Goal: Information Seeking & Learning: Check status

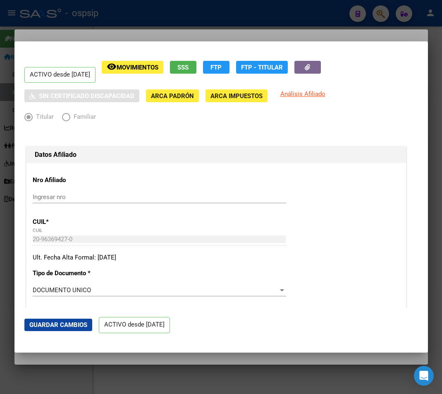
scroll to position [207, 0]
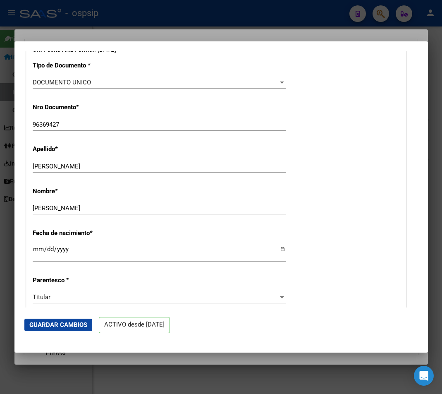
click at [250, 19] on div at bounding box center [221, 197] width 442 height 394
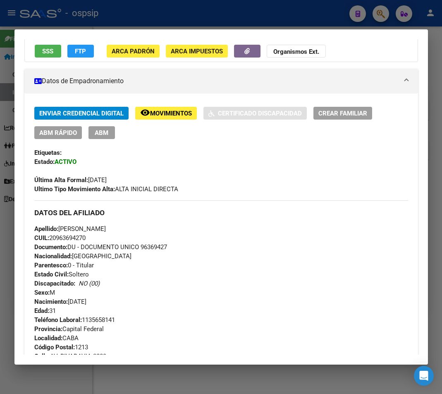
click at [380, 17] on div at bounding box center [221, 197] width 442 height 394
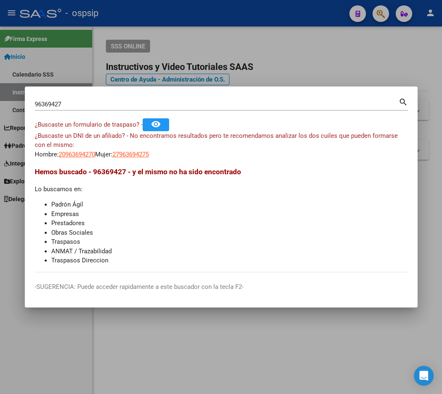
click at [379, 15] on div at bounding box center [221, 197] width 442 height 394
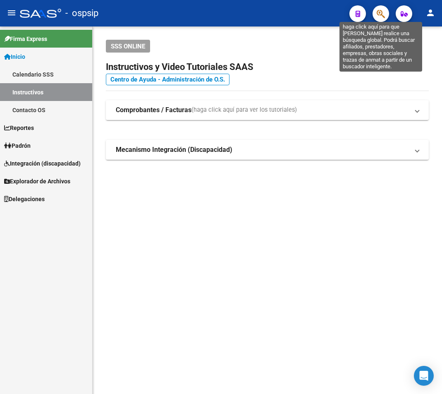
click at [382, 16] on icon "button" at bounding box center [381, 14] width 8 height 10
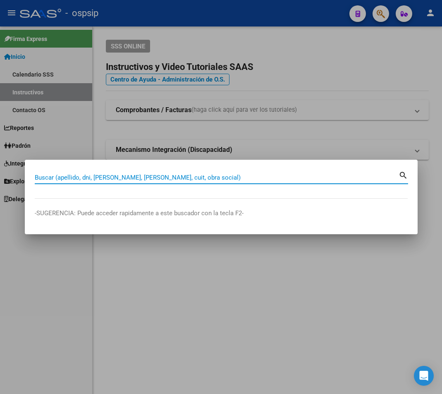
paste input "25684363"
type input "25684363"
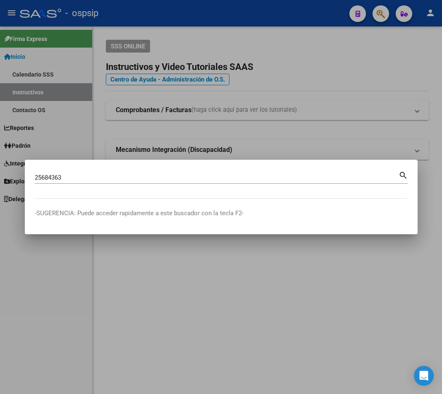
click at [403, 175] on mat-icon "search" at bounding box center [403, 174] width 10 height 10
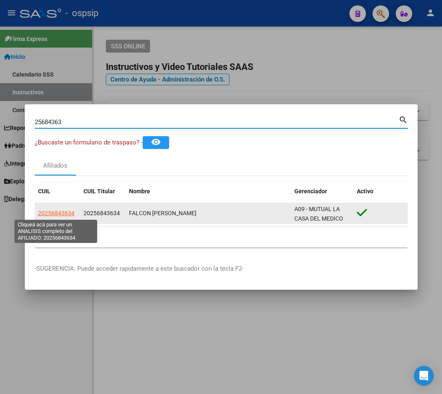
click at [58, 211] on span "20256843634" at bounding box center [56, 213] width 36 height 7
type textarea "20256843634"
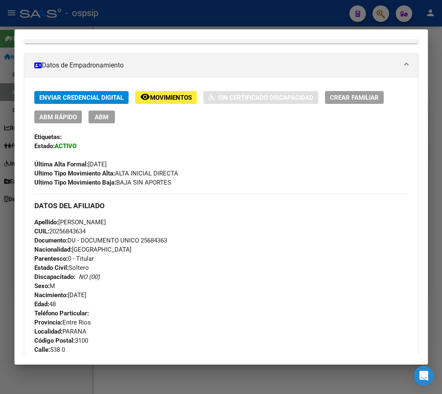
scroll to position [41, 0]
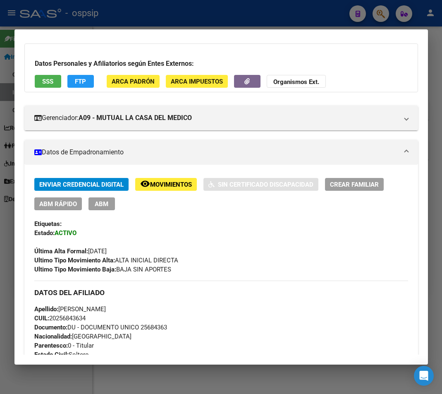
click at [191, 10] on div at bounding box center [221, 197] width 442 height 394
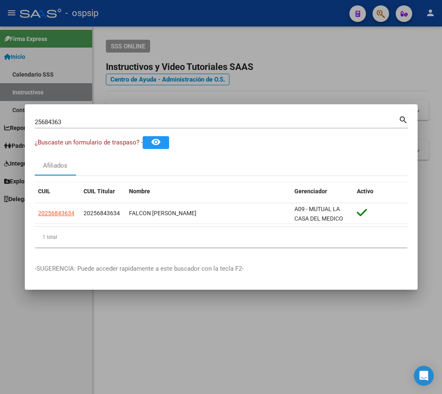
click at [193, 11] on div at bounding box center [221, 197] width 442 height 394
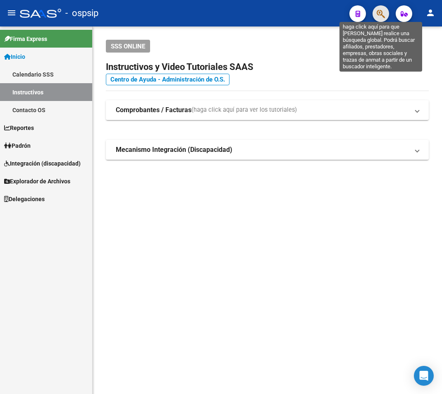
click at [382, 18] on icon "button" at bounding box center [381, 14] width 8 height 10
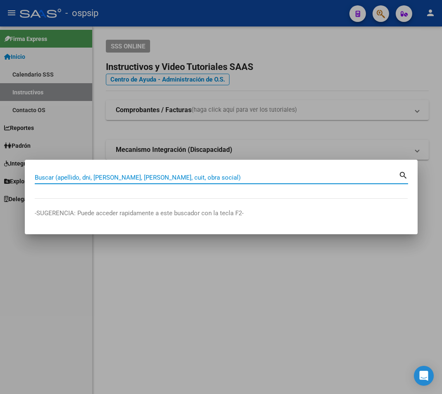
paste input "31592991"
type input "31592991"
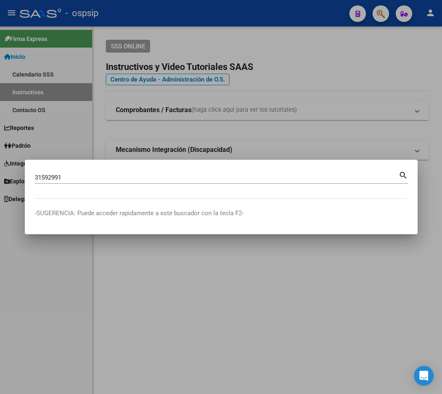
click at [404, 174] on mat-icon "search" at bounding box center [403, 174] width 10 height 10
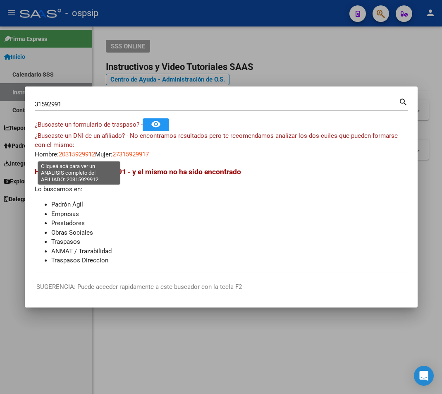
click at [73, 152] on span "20315929912" at bounding box center [77, 153] width 36 height 7
type textarea "20315929912"
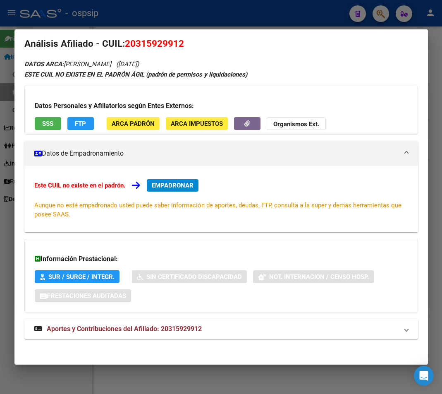
scroll to position [13, 0]
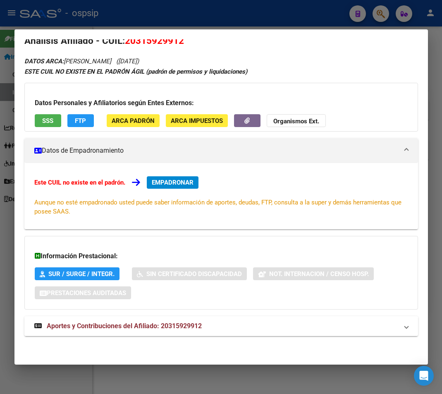
click at [184, 322] on span "Aportes y Contribuciones del Afiliado: 20315929912" at bounding box center [124, 326] width 155 height 8
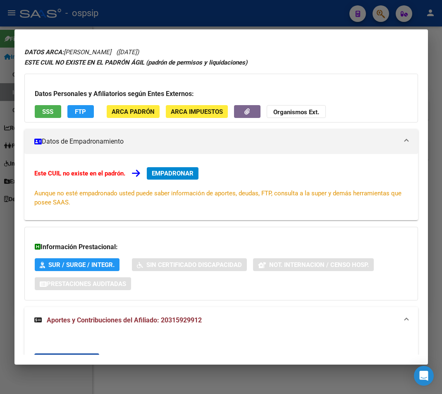
scroll to position [0, 0]
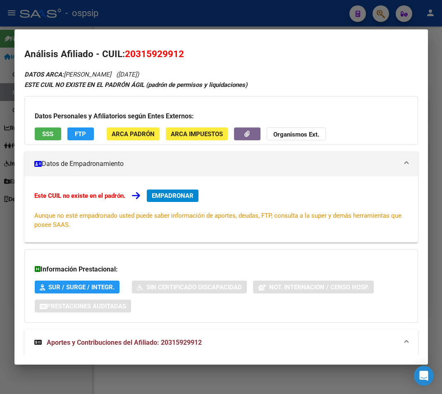
click at [183, 13] on div at bounding box center [221, 197] width 442 height 394
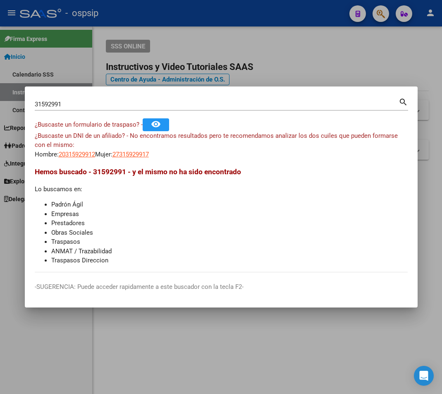
click at [87, 105] on input "31592991" at bounding box center [217, 103] width 364 height 7
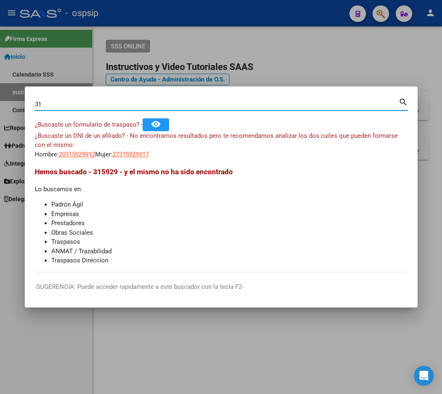
type input "3"
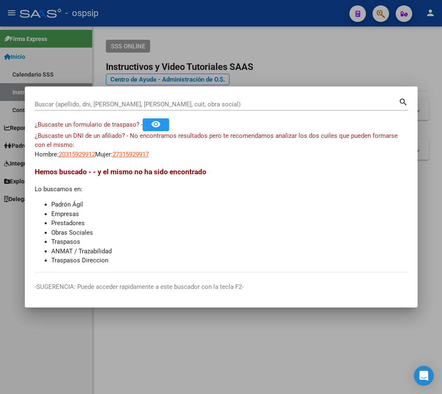
drag, startPoint x: 107, startPoint y: 98, endPoint x: 269, endPoint y: 98, distance: 161.2
click at [310, 86] on div at bounding box center [221, 197] width 442 height 394
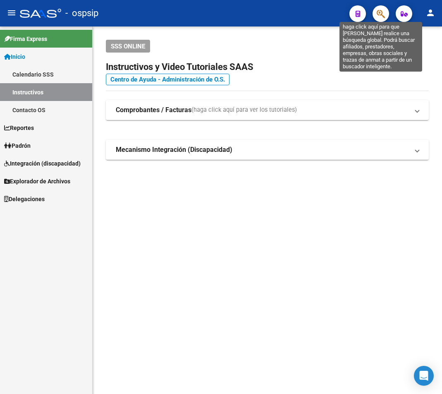
click at [385, 15] on icon "button" at bounding box center [381, 14] width 8 height 10
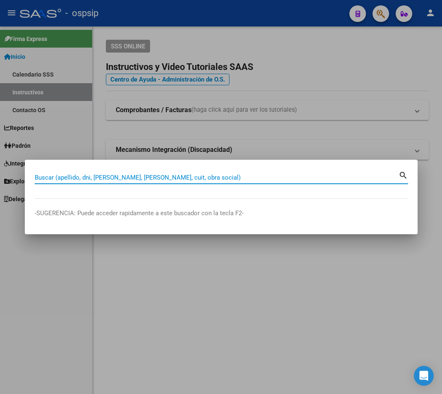
paste input "4199507"
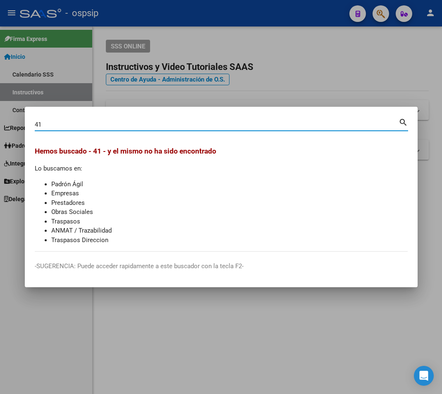
type input "4"
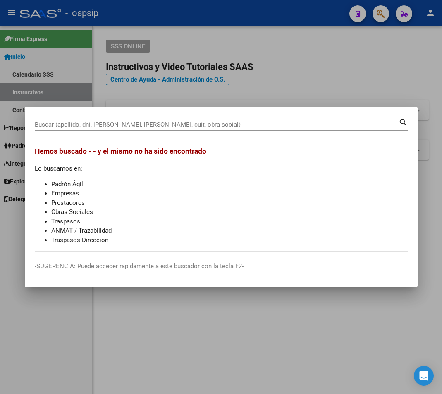
click at [55, 120] on div "Buscar (apellido, dni, [PERSON_NAME], [PERSON_NAME], cuit, obra social)" at bounding box center [217, 124] width 364 height 12
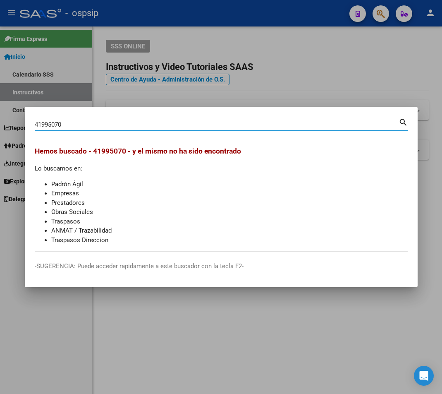
type input "41995070"
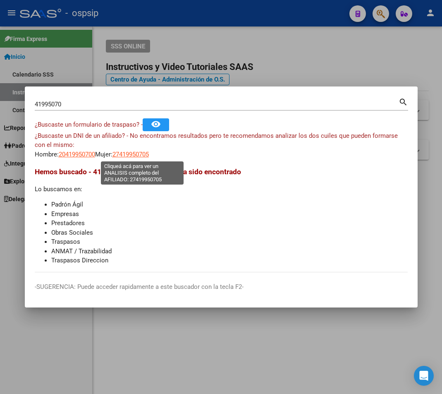
click at [134, 155] on span "27419950705" at bounding box center [130, 153] width 36 height 7
type textarea "27419950705"
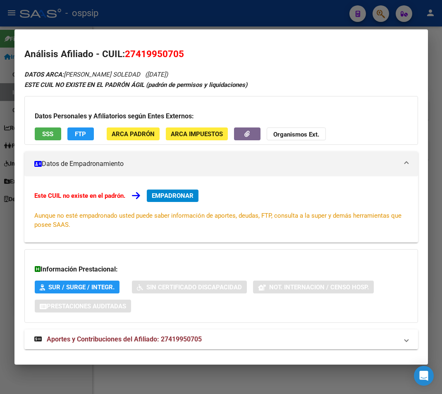
click at [131, 337] on span "Aportes y Contribuciones del Afiliado: 27419950705" at bounding box center [124, 339] width 155 height 8
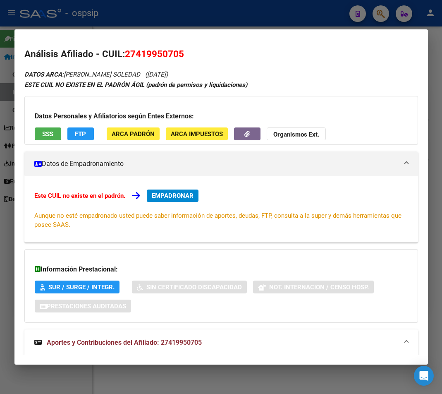
click at [172, 16] on div at bounding box center [221, 197] width 442 height 394
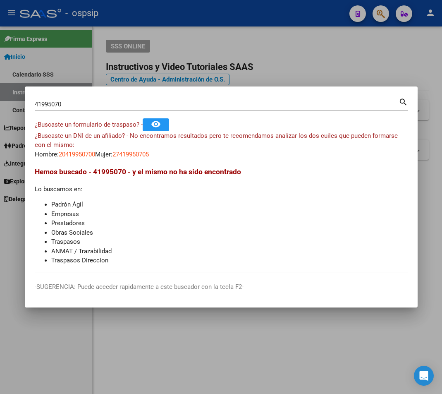
click at [378, 15] on div at bounding box center [221, 197] width 442 height 394
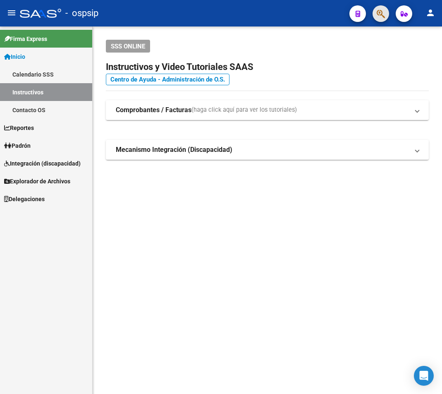
click at [378, 14] on button "button" at bounding box center [380, 13] width 17 height 17
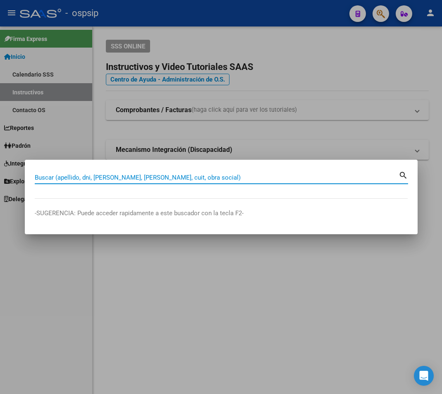
click at [38, 179] on input "Buscar (apellido, dni, [PERSON_NAME], [PERSON_NAME], cuit, obra social)" at bounding box center [217, 177] width 364 height 7
type input "41995070"
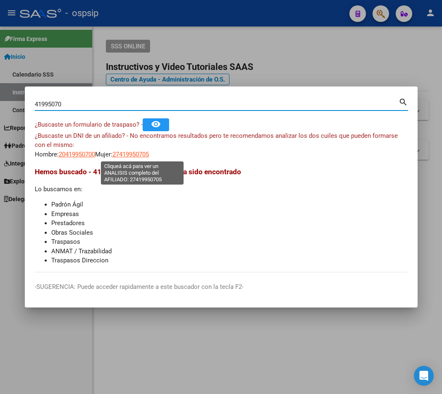
click at [142, 153] on span "27419950705" at bounding box center [130, 153] width 36 height 7
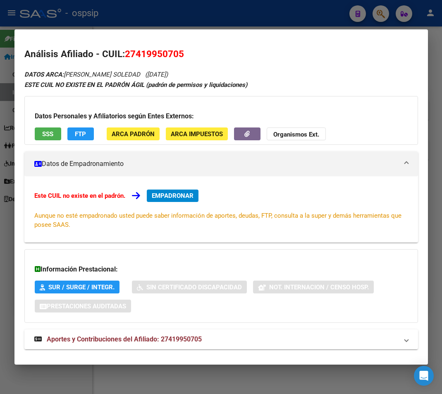
scroll to position [13, 0]
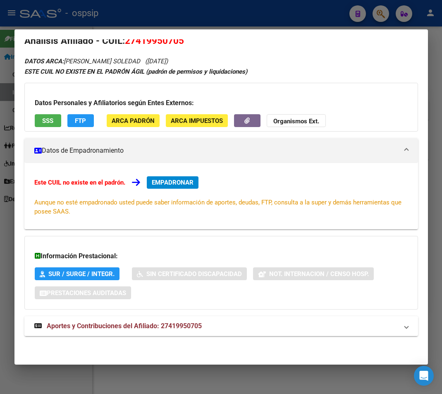
click at [169, 329] on span "Aportes y Contribuciones del Afiliado: 27419950705" at bounding box center [124, 326] width 155 height 8
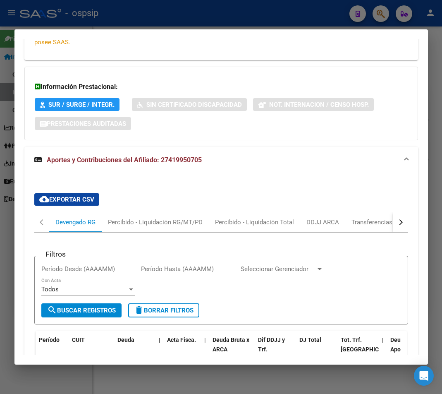
scroll to position [179, 0]
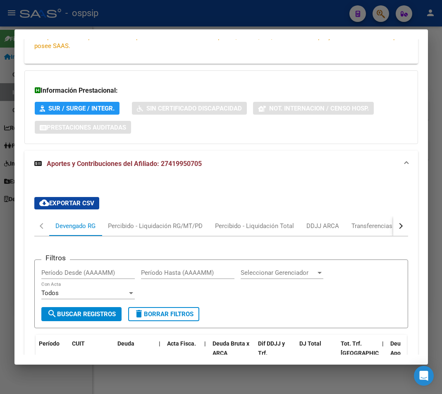
click at [233, 17] on div at bounding box center [221, 197] width 442 height 394
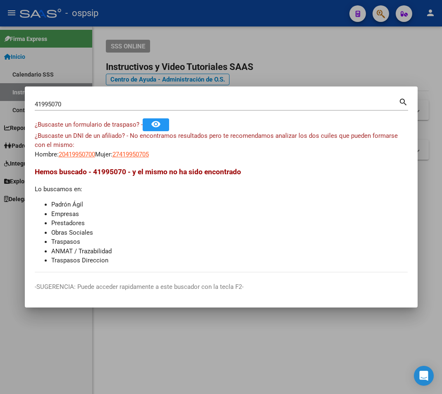
click at [234, 17] on div at bounding box center [221, 197] width 442 height 394
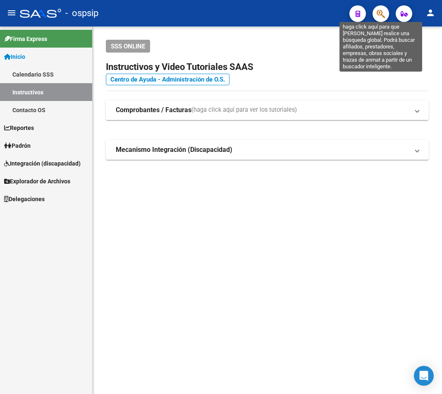
click at [383, 16] on icon "button" at bounding box center [381, 14] width 8 height 10
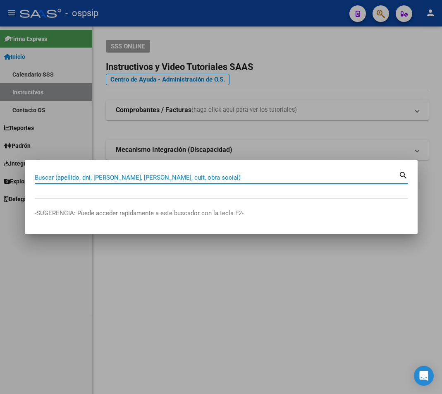
paste input "29929145"
type input "29929145"
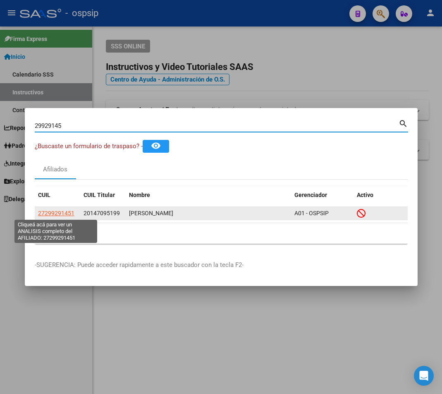
click at [52, 212] on span "27299291451" at bounding box center [56, 213] width 36 height 7
type textarea "27299291451"
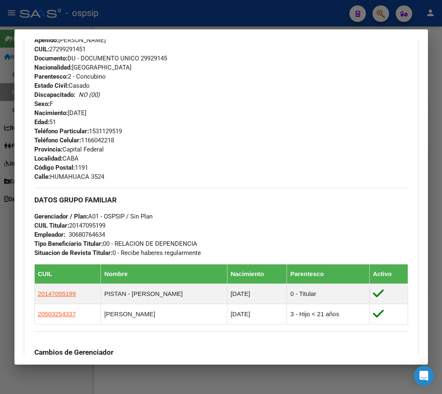
scroll to position [329, 0]
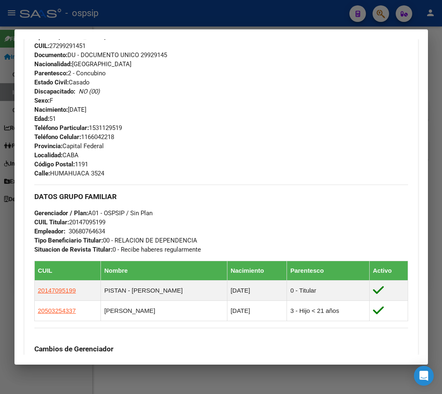
click at [131, 18] on div at bounding box center [221, 197] width 442 height 394
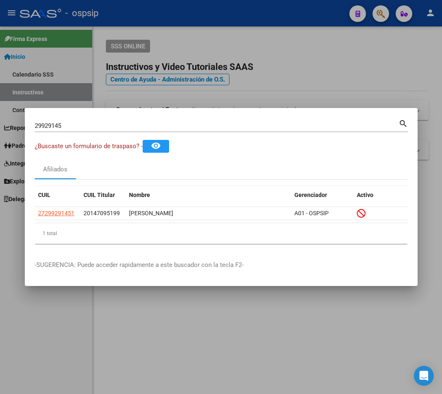
click at [136, 18] on div at bounding box center [221, 197] width 442 height 394
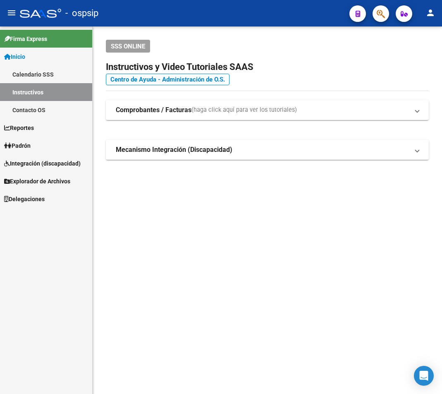
click at [382, 19] on span "button" at bounding box center [381, 13] width 8 height 17
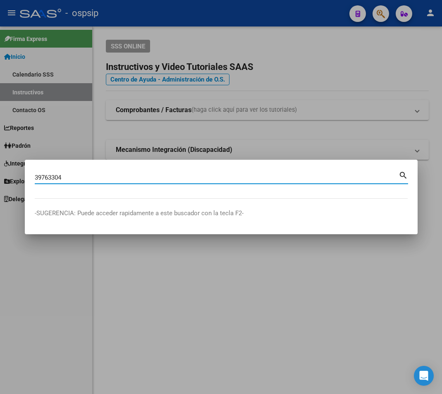
type input "39763304"
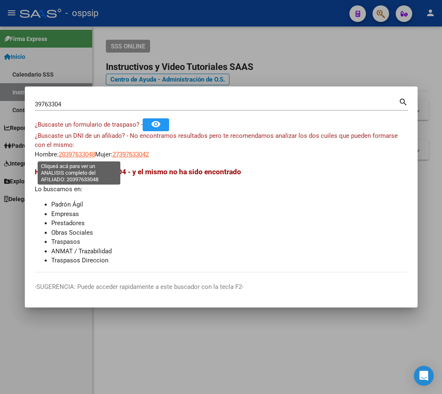
click at [72, 155] on span "20397633048" at bounding box center [77, 153] width 36 height 7
type textarea "20397633048"
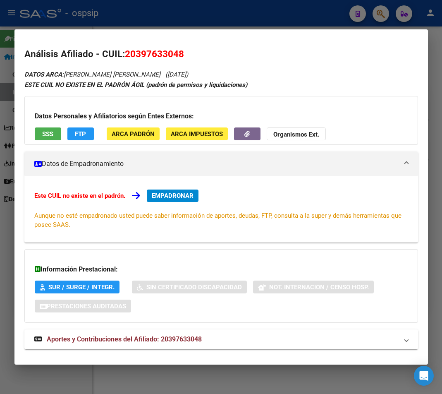
scroll to position [13, 0]
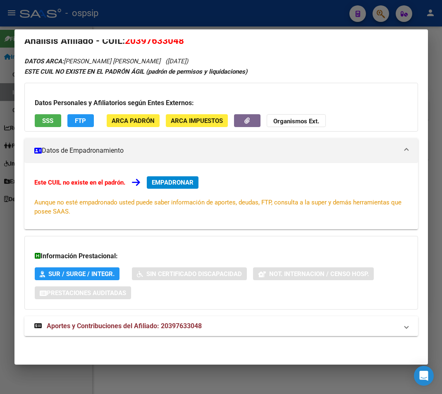
click at [143, 328] on span "Aportes y Contribuciones del Afiliado: 20397633048" at bounding box center [124, 326] width 155 height 8
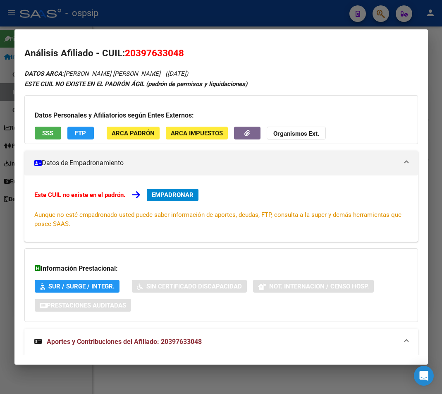
scroll to position [0, 0]
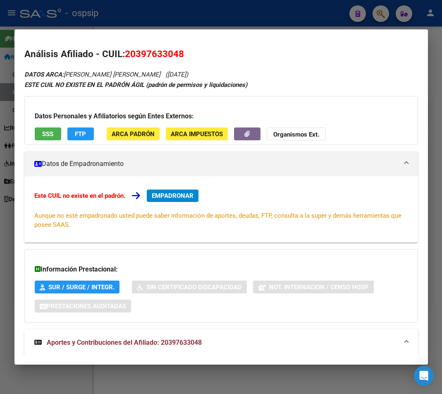
click at [190, 21] on div at bounding box center [221, 197] width 442 height 394
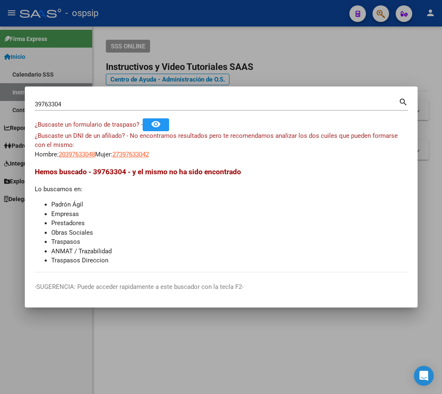
click at [190, 21] on div at bounding box center [221, 197] width 442 height 394
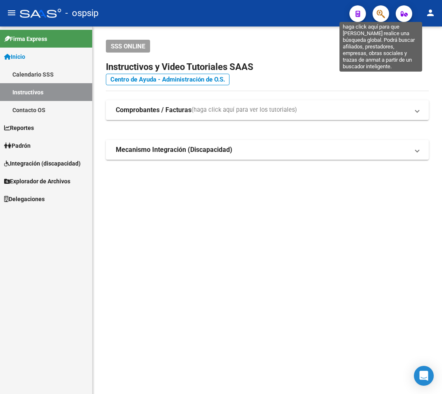
click at [385, 16] on icon "button" at bounding box center [381, 14] width 8 height 10
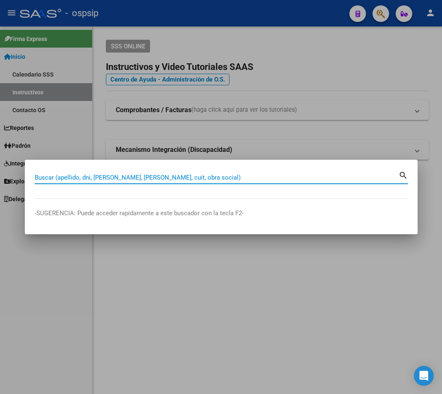
click at [380, 14] on div at bounding box center [221, 197] width 442 height 394
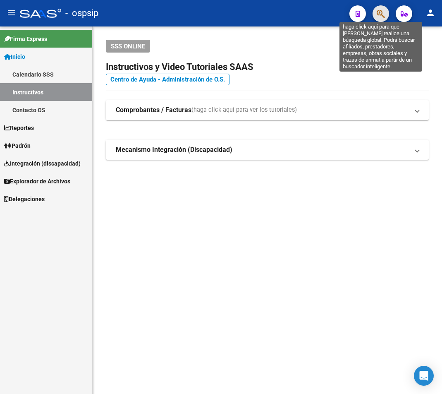
click at [379, 18] on icon "button" at bounding box center [381, 14] width 8 height 10
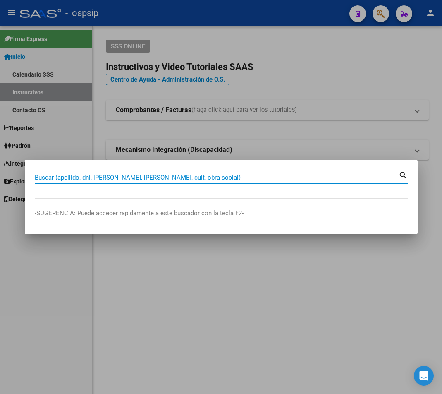
click at [42, 174] on input "Buscar (apellido, dni, [PERSON_NAME], [PERSON_NAME], cuit, obra social)" at bounding box center [217, 177] width 364 height 7
type input "35183532"
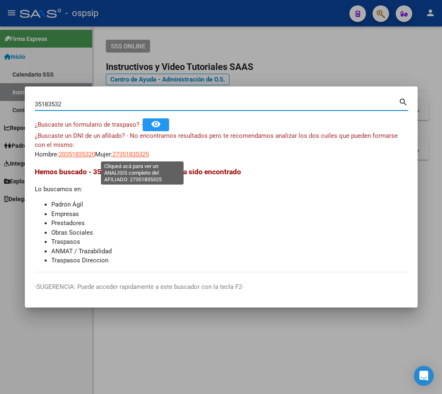
click at [143, 154] on span "27351835325" at bounding box center [130, 153] width 36 height 7
type textarea "27351835325"
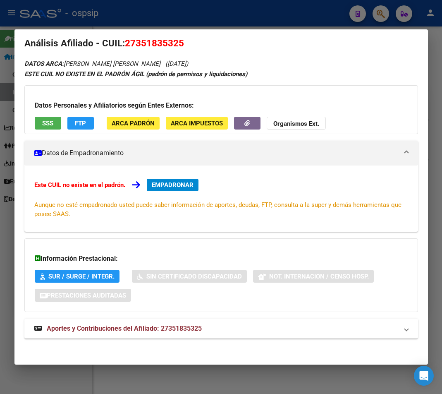
scroll to position [13, 0]
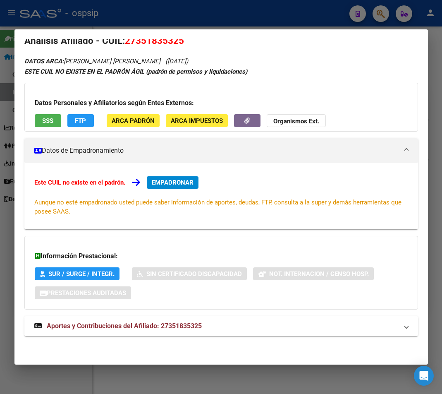
click at [164, 325] on span "Aportes y Contribuciones del Afiliado: 27351835325" at bounding box center [124, 326] width 155 height 8
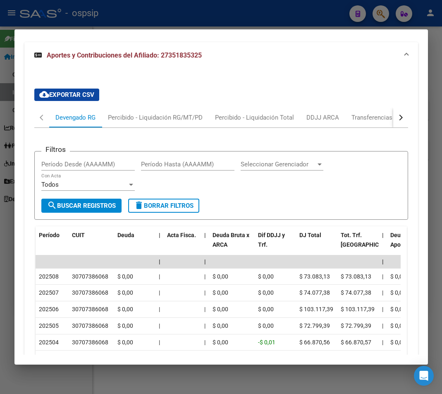
scroll to position [231, 0]
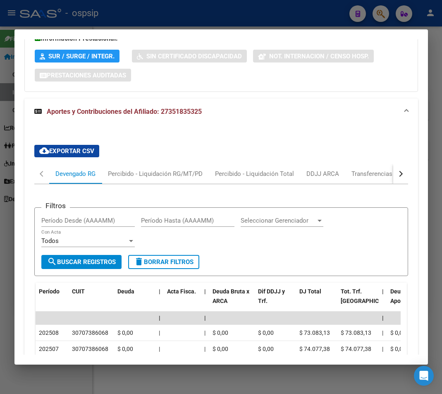
click at [271, 23] on div at bounding box center [221, 197] width 442 height 394
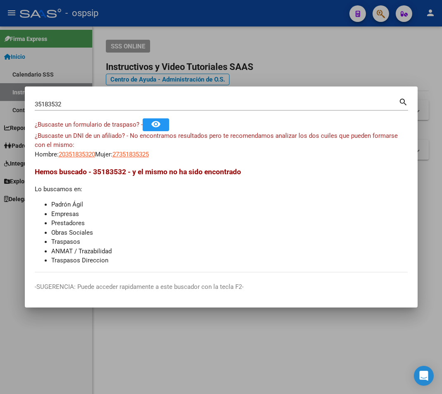
click at [377, 15] on div at bounding box center [221, 197] width 442 height 394
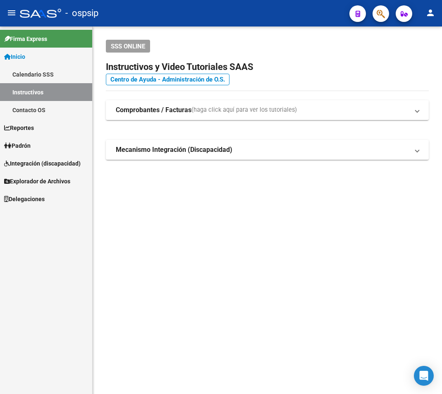
click at [382, 19] on span "button" at bounding box center [381, 13] width 8 height 17
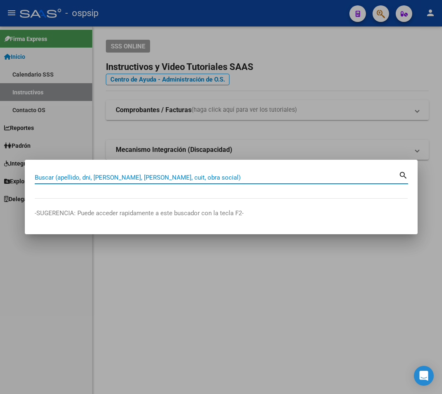
paste input "30416285"
type input "30416285"
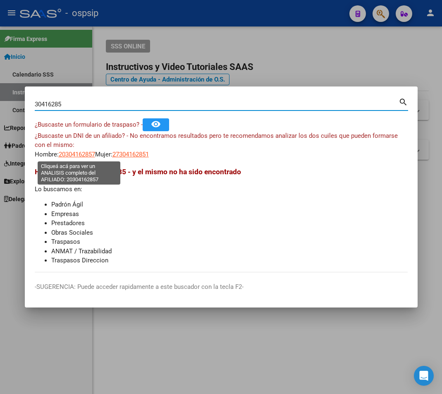
click at [77, 155] on span "20304162857" at bounding box center [77, 153] width 36 height 7
type textarea "20304162857"
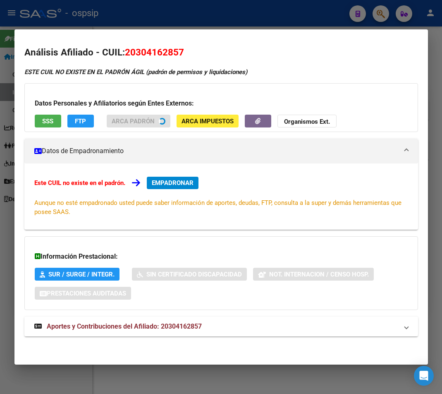
scroll to position [2, 0]
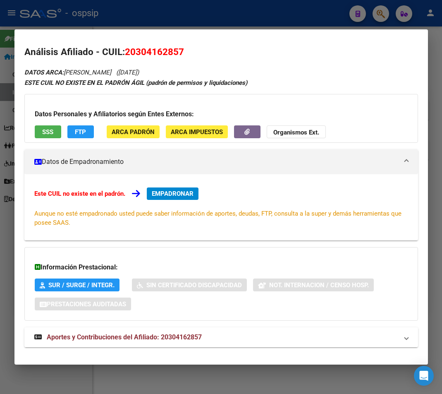
click at [170, 336] on span "Aportes y Contribuciones del Afiliado: 20304162857" at bounding box center [124, 337] width 155 height 8
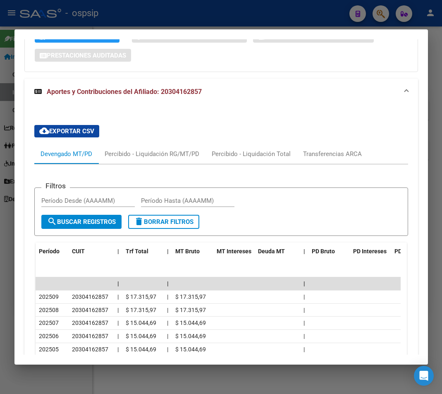
scroll to position [250, 0]
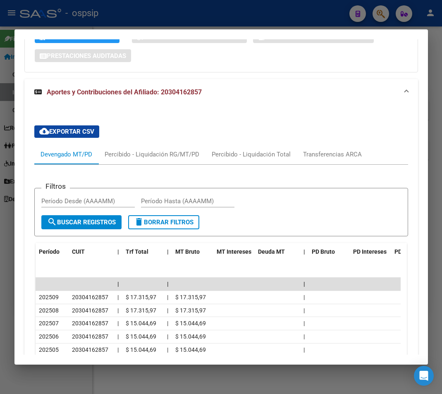
click at [130, 14] on div at bounding box center [221, 197] width 442 height 394
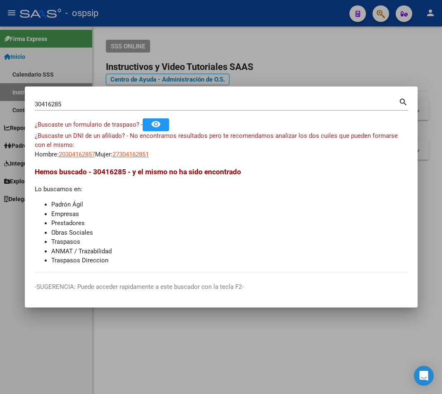
click at [72, 104] on input "30416285" at bounding box center [217, 103] width 364 height 7
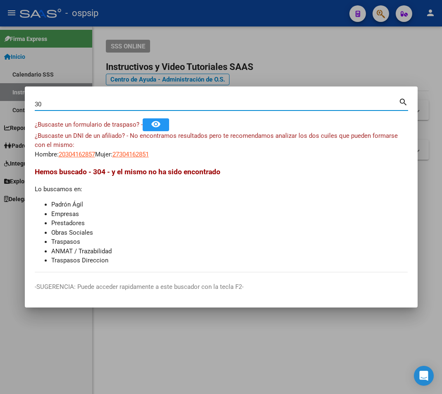
type input "3"
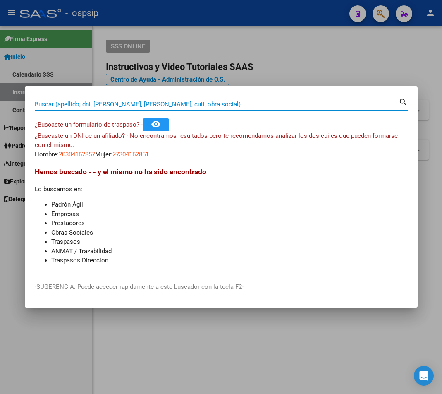
paste input "28803039"
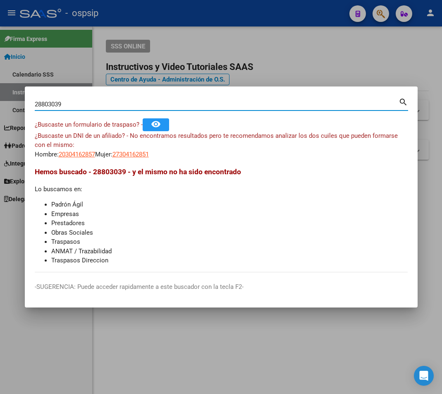
type input "28803039"
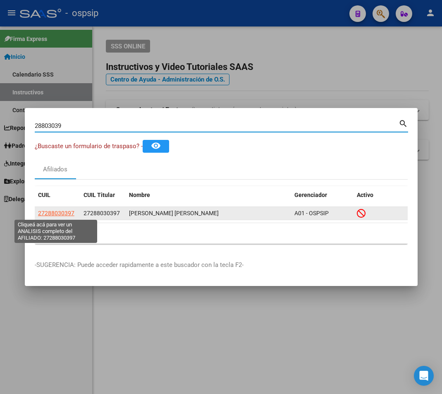
click at [62, 213] on span "27288030397" at bounding box center [56, 213] width 36 height 7
type textarea "27288030397"
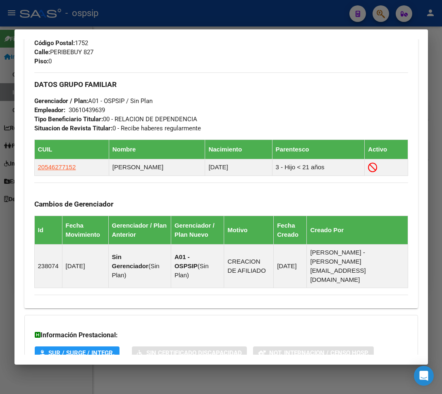
scroll to position [468, 0]
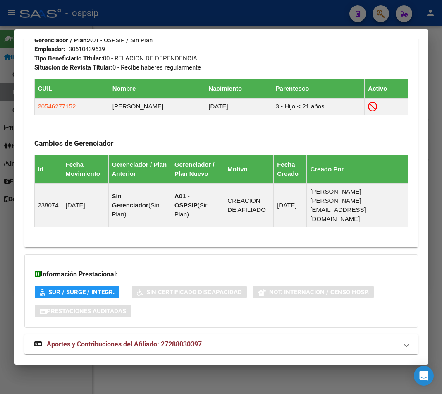
click at [142, 340] on span "Aportes y Contribuciones del Afiliado: 27288030397" at bounding box center [124, 344] width 155 height 8
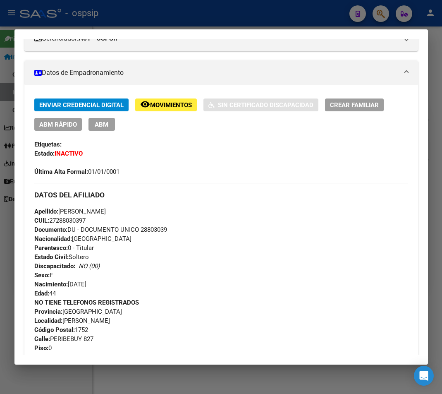
scroll to position [124, 0]
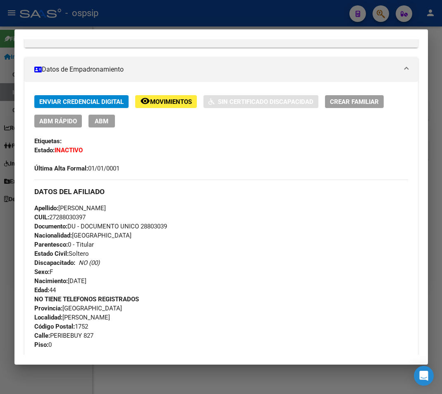
drag, startPoint x: 49, startPoint y: 217, endPoint x: 91, endPoint y: 217, distance: 41.7
click at [91, 217] on div "Apellido: [PERSON_NAME]: 27288030397 Documento: DU - DOCUMENTO UNICO 28803039 N…" at bounding box center [221, 248] width 374 height 91
copy span "27288030397"
click at [244, 22] on div at bounding box center [221, 197] width 442 height 394
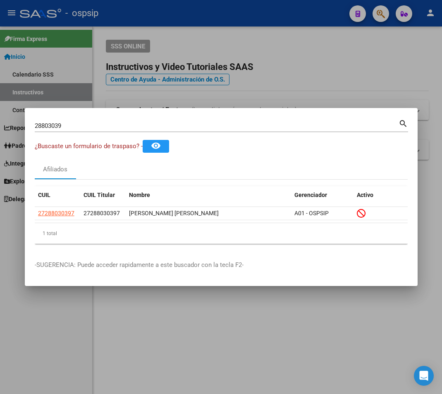
click at [382, 18] on div at bounding box center [221, 197] width 442 height 394
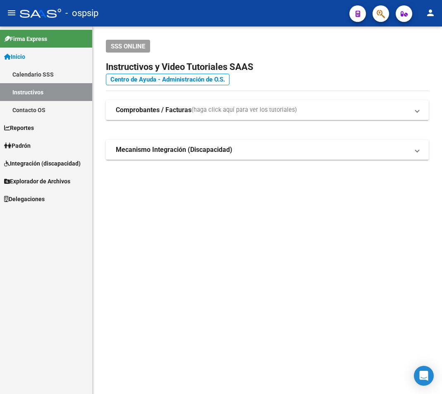
click at [376, 16] on button "button" at bounding box center [380, 13] width 17 height 17
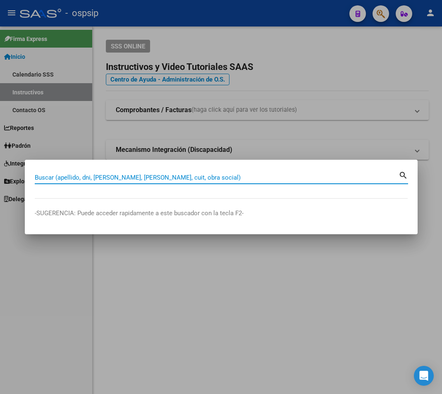
paste input "24084472"
type input "24084472"
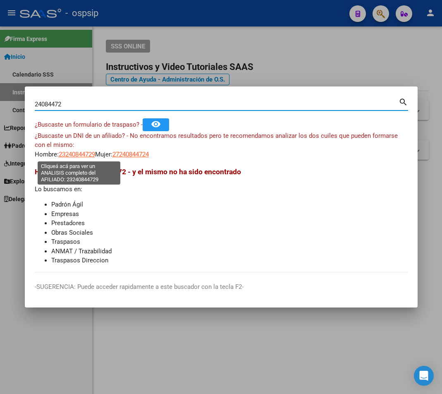
click at [78, 155] on span "23240844729" at bounding box center [77, 153] width 36 height 7
type textarea "23240844729"
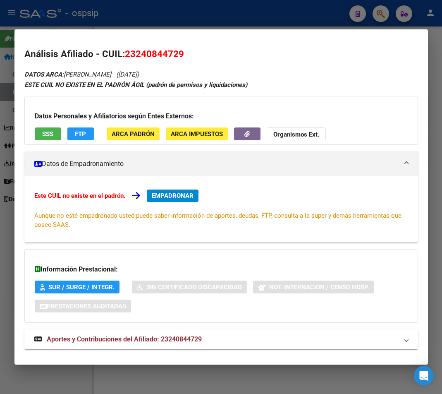
scroll to position [13, 0]
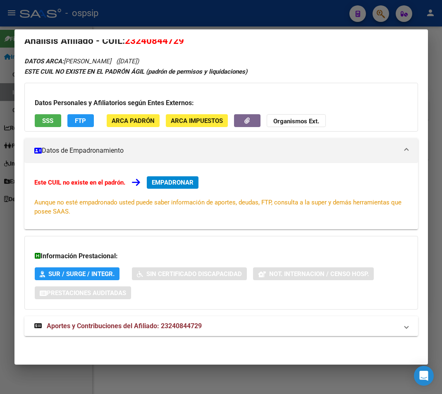
click at [148, 324] on span "Aportes y Contribuciones del Afiliado: 23240844729" at bounding box center [124, 326] width 155 height 8
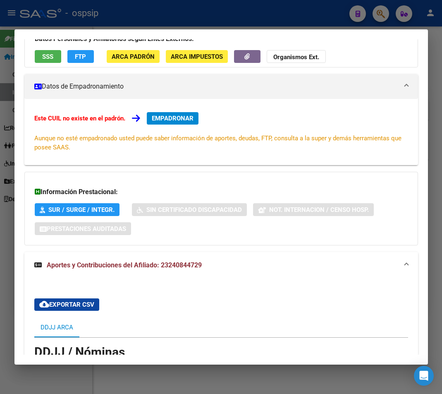
scroll to position [0, 0]
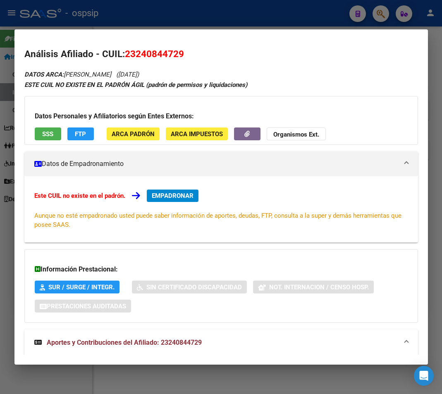
click at [317, 13] on div at bounding box center [221, 197] width 442 height 394
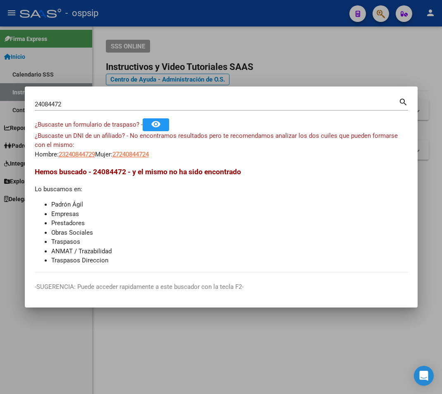
click at [383, 16] on div at bounding box center [221, 197] width 442 height 394
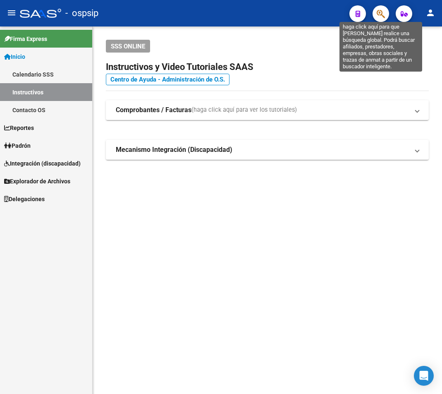
click at [378, 15] on icon "button" at bounding box center [381, 14] width 8 height 10
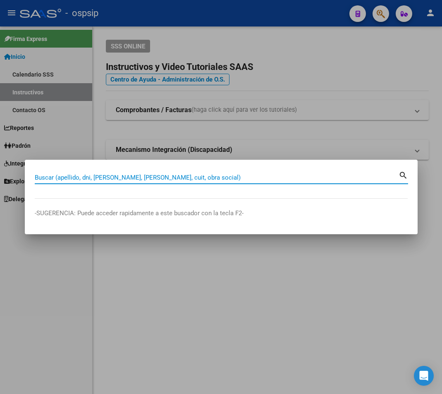
paste input "38356467"
type input "38356467"
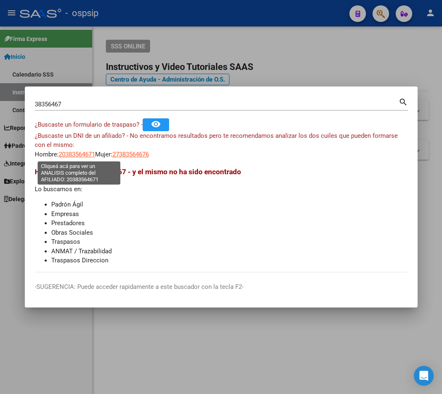
click at [69, 155] on span "20383564671" at bounding box center [77, 153] width 36 height 7
type textarea "20383564671"
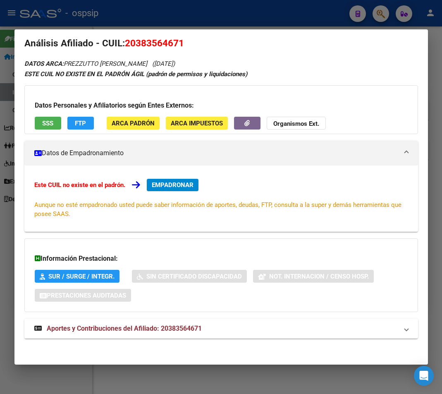
scroll to position [13, 0]
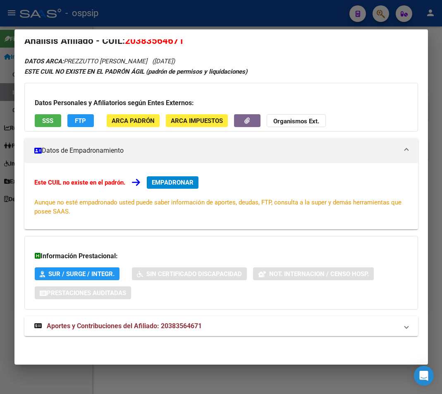
click at [140, 325] on span "Aportes y Contribuciones del Afiliado: 20383564671" at bounding box center [124, 326] width 155 height 8
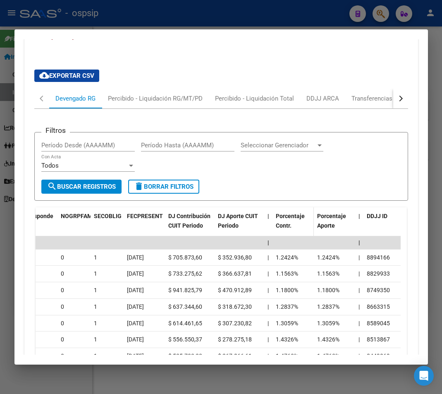
scroll to position [303, 0]
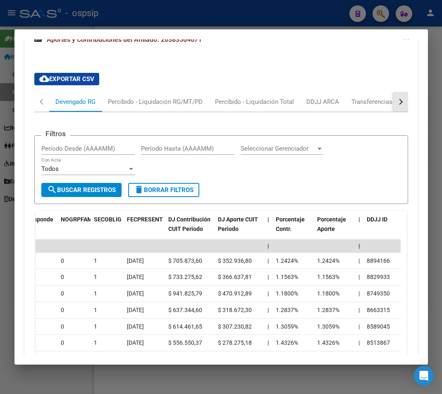
click at [398, 101] on button "button" at bounding box center [400, 102] width 15 height 20
click at [376, 101] on div "ARCA Relaciones Laborales" at bounding box center [348, 101] width 77 height 9
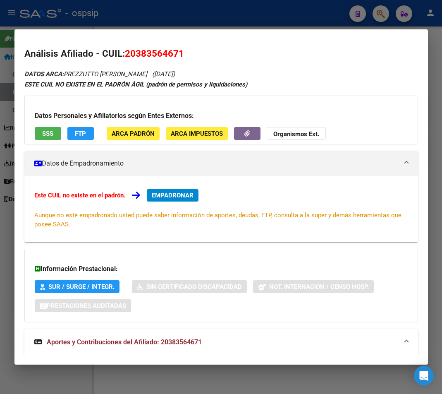
scroll to position [0, 0]
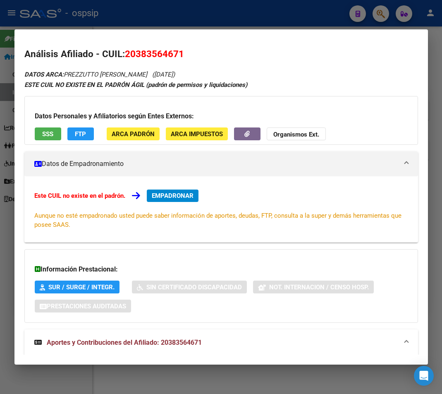
click at [178, 344] on span "Aportes y Contribuciones del Afiliado: 20383564671" at bounding box center [124, 342] width 155 height 8
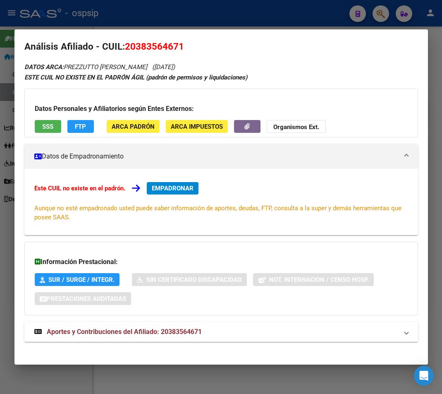
scroll to position [13, 0]
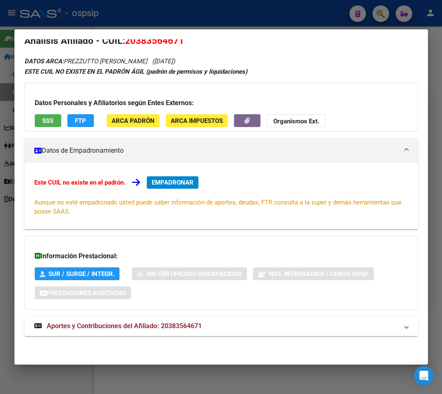
click at [105, 323] on span "Aportes y Contribuciones del Afiliado: 20383564671" at bounding box center [124, 326] width 155 height 8
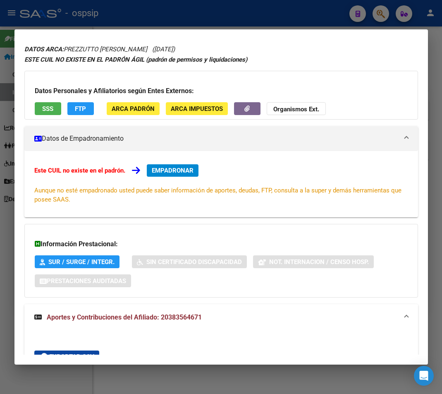
scroll to position [0, 0]
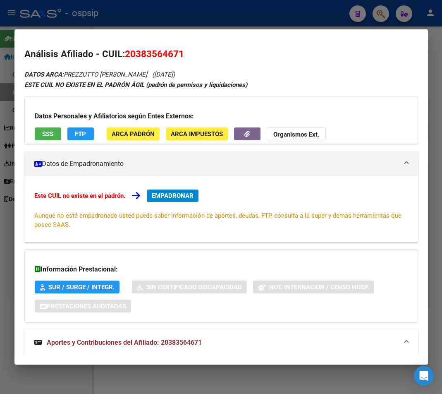
click at [284, 62] on div "Análisis Afiliado - CUIL: 20383564671 DATOS ARCA: PREZZUTTO [PERSON_NAME] ([DAT…" at bounding box center [221, 287] width 394 height 481
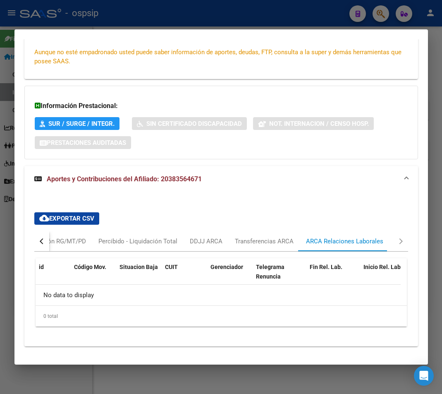
scroll to position [165, 0]
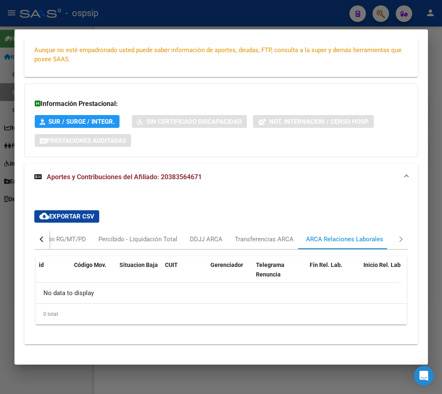
click at [110, 177] on span "Aportes y Contribuciones del Afiliado: 20383564671" at bounding box center [124, 177] width 155 height 8
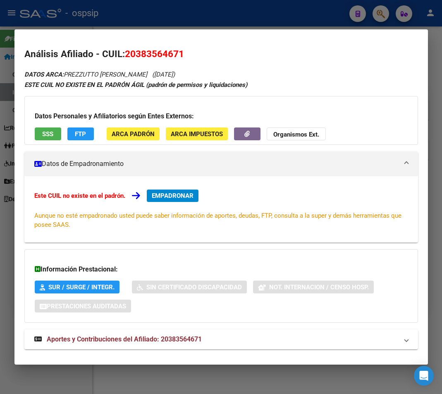
scroll to position [13, 0]
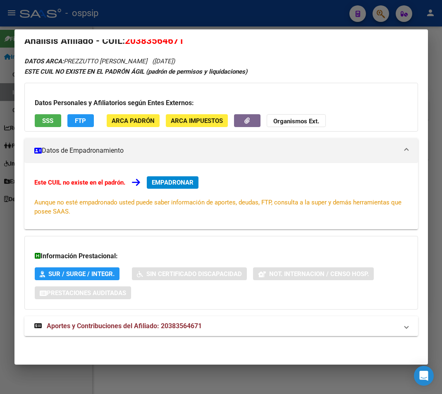
click at [180, 324] on span "Aportes y Contribuciones del Afiliado: 20383564671" at bounding box center [124, 326] width 155 height 8
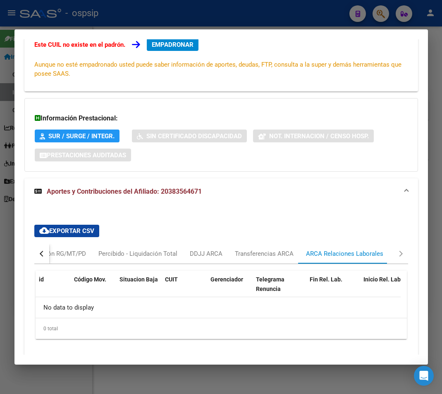
scroll to position [174, 0]
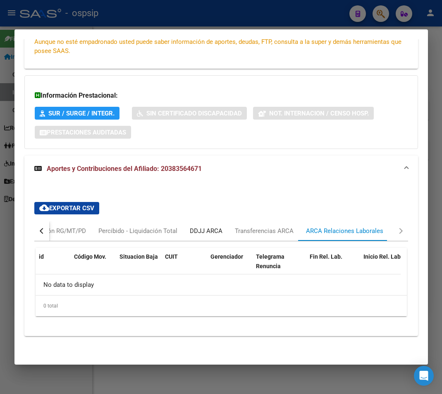
click at [202, 237] on div "DDJJ ARCA" at bounding box center [206, 231] width 45 height 20
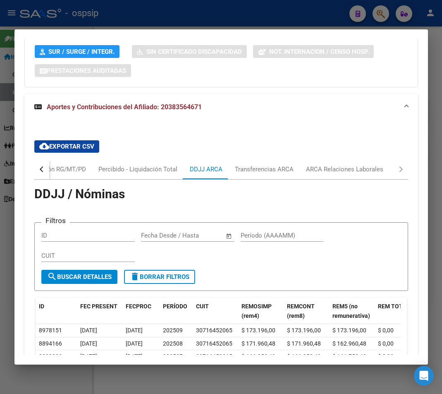
scroll to position [215, 0]
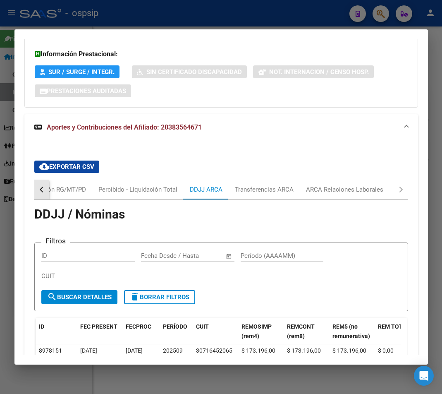
click at [37, 188] on button "button" at bounding box center [41, 189] width 15 height 20
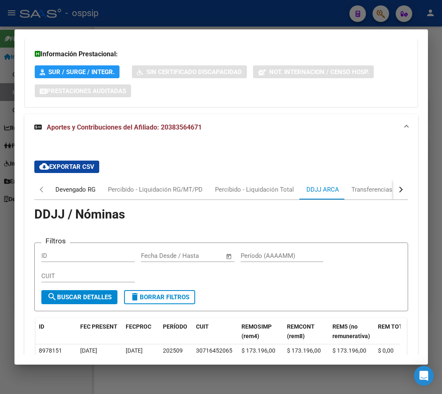
click at [90, 190] on div "Devengado RG" at bounding box center [75, 189] width 40 height 9
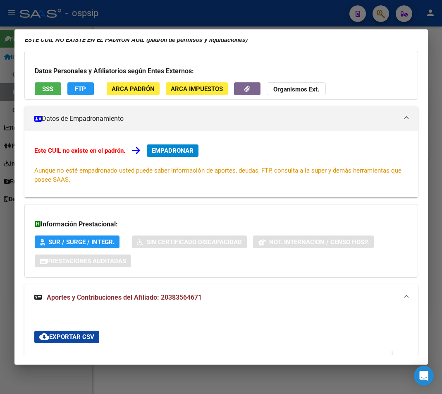
scroll to position [124, 0]
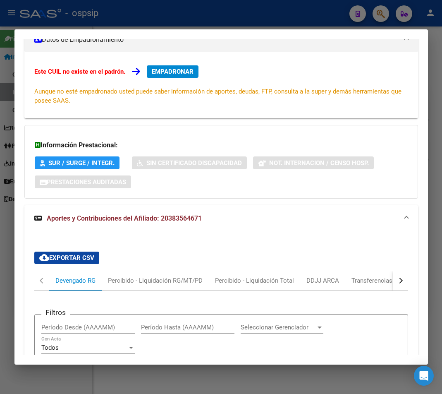
click at [161, 221] on span "Aportes y Contribuciones del Afiliado: 20383564671" at bounding box center [124, 218] width 155 height 8
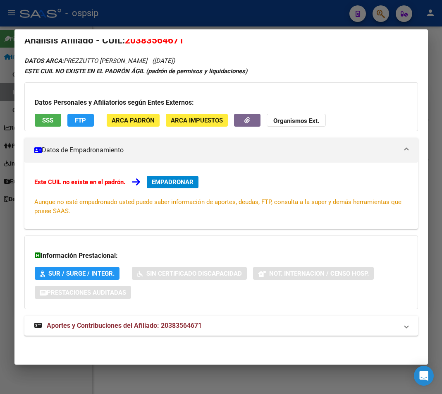
scroll to position [13, 0]
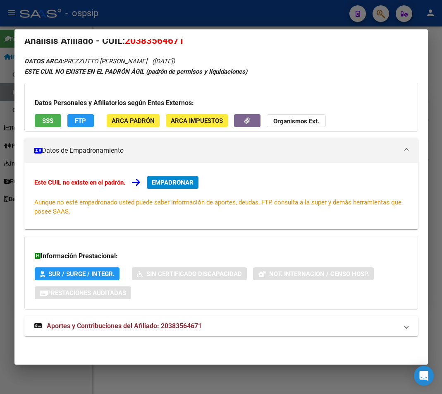
click at [405, 329] on mat-expansion-panel-header "Aportes y Contribuciones del Afiliado: 20383564671" at bounding box center [221, 326] width 394 height 20
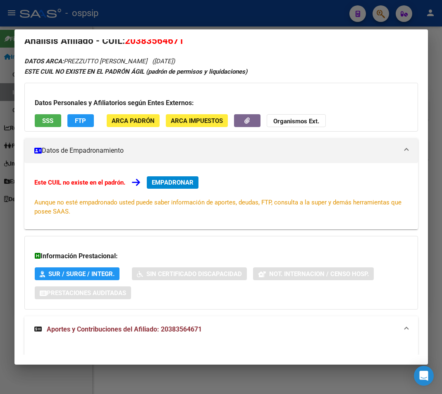
click at [142, 329] on span "Aportes y Contribuciones del Afiliado: 20383564671" at bounding box center [124, 329] width 155 height 8
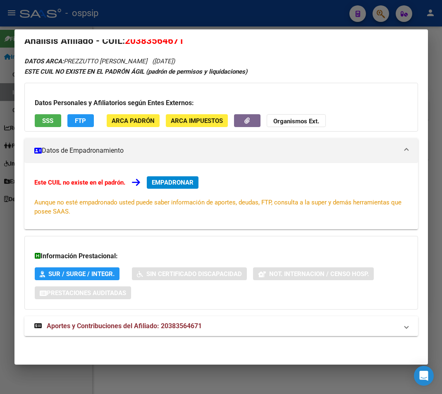
click at [187, 329] on span "Aportes y Contribuciones del Afiliado: 20383564671" at bounding box center [124, 326] width 155 height 8
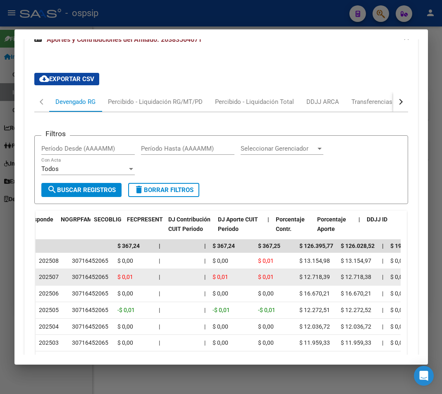
scroll to position [261, 0]
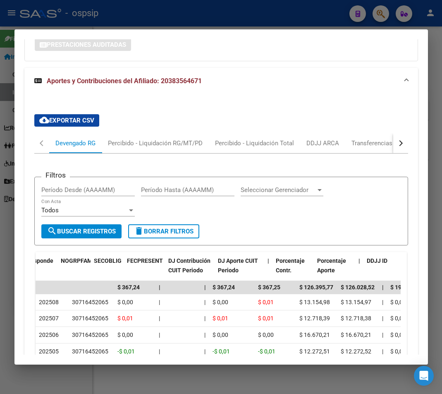
click at [398, 145] on button "button" at bounding box center [400, 143] width 15 height 20
click at [359, 147] on div "ARCA Relaciones Laborales" at bounding box center [344, 142] width 77 height 9
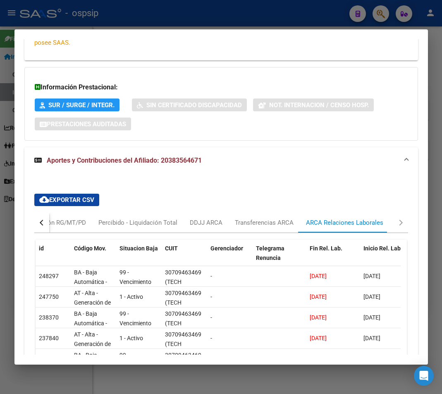
scroll to position [179, 0]
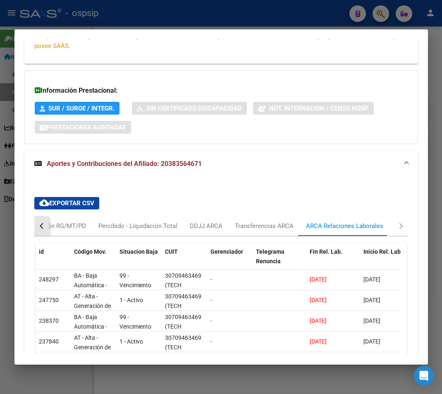
click at [38, 229] on button "button" at bounding box center [41, 226] width 15 height 20
click at [285, 18] on div at bounding box center [221, 197] width 442 height 394
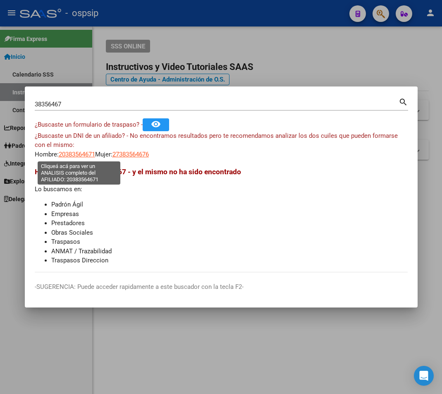
click at [88, 154] on span "20383564671" at bounding box center [77, 153] width 36 height 7
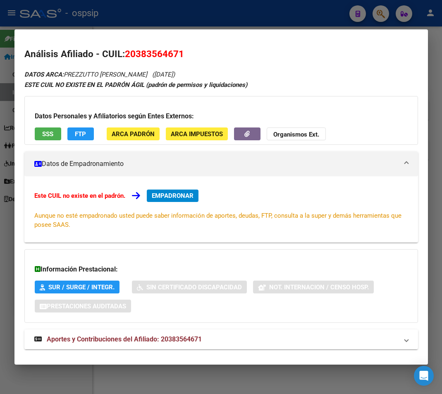
click at [155, 340] on span "Aportes y Contribuciones del Afiliado: 20383564671" at bounding box center [124, 339] width 155 height 8
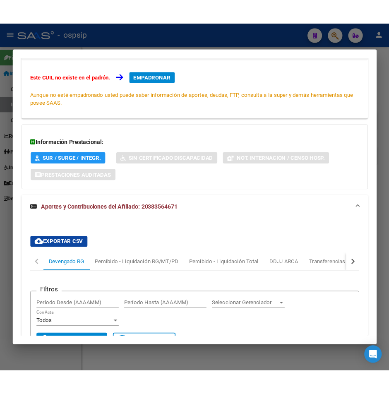
scroll to position [83, 0]
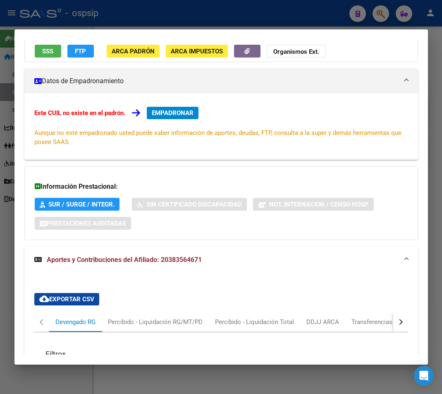
click at [236, 14] on div at bounding box center [221, 197] width 442 height 394
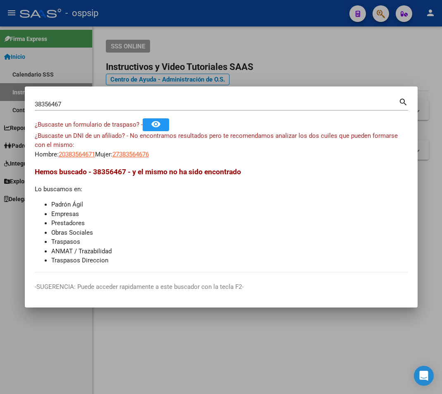
click at [236, 14] on div at bounding box center [221, 197] width 442 height 394
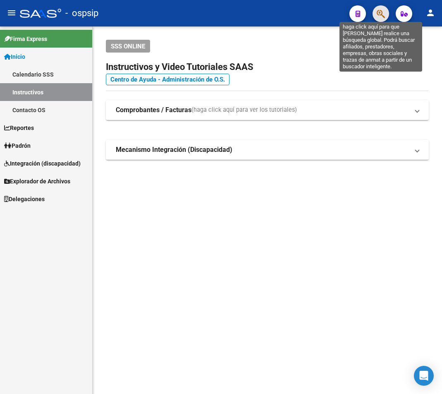
click at [383, 13] on icon "button" at bounding box center [381, 14] width 8 height 10
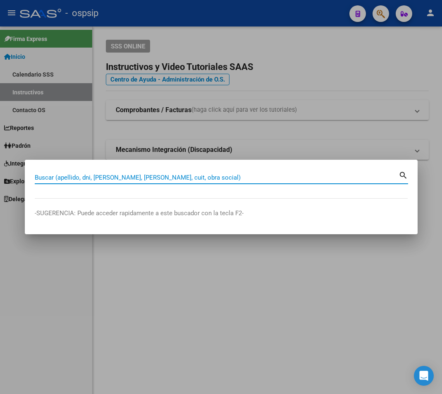
paste input "44218767"
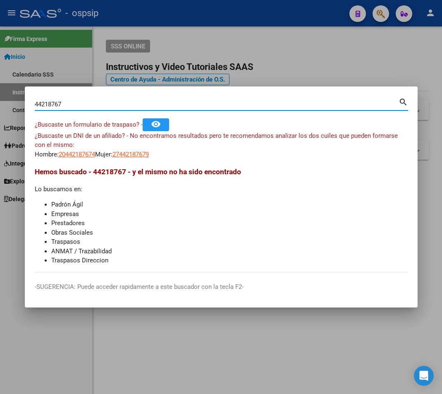
click at [72, 104] on input "44218767" at bounding box center [217, 103] width 364 height 7
type input "4"
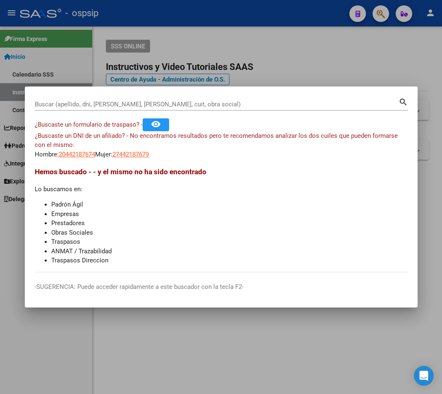
click at [42, 98] on div "Buscar (apellido, dni, [PERSON_NAME], [PERSON_NAME], cuit, obra social)" at bounding box center [217, 104] width 364 height 12
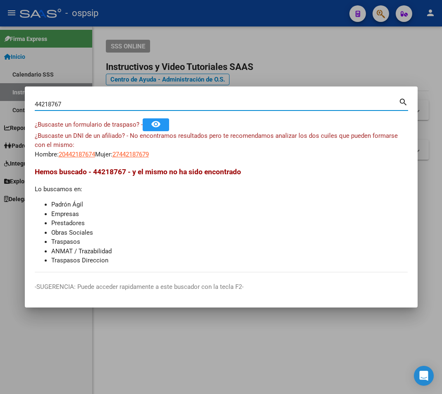
type input "44218767"
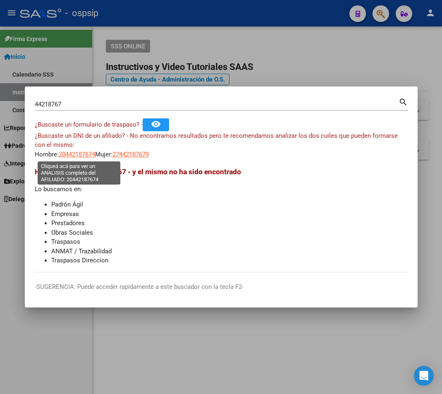
click at [67, 154] on span "20442187674" at bounding box center [77, 153] width 36 height 7
type textarea "20442187674"
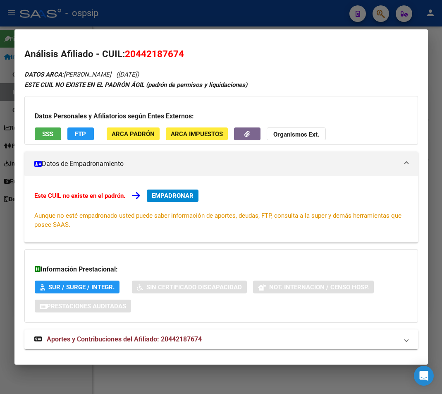
click at [210, 14] on div at bounding box center [221, 197] width 442 height 394
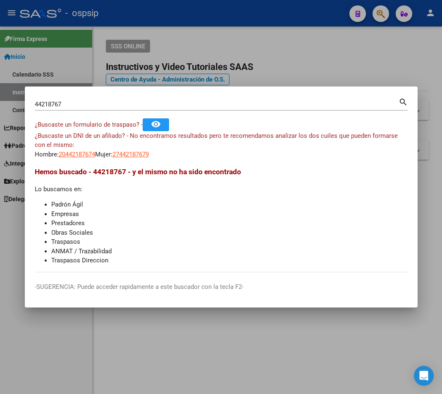
click at [69, 100] on div "44218767 Buscar (apellido, dni, [PERSON_NAME], [PERSON_NAME], cuit, obra social)" at bounding box center [217, 104] width 364 height 12
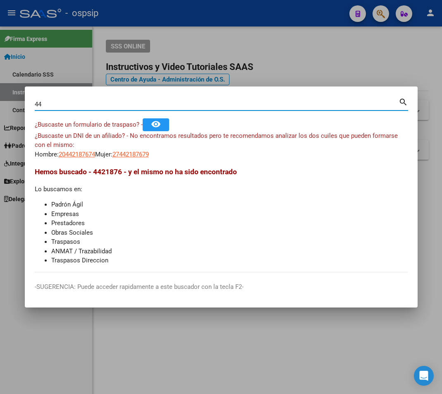
type input "4"
type input "20442187678"
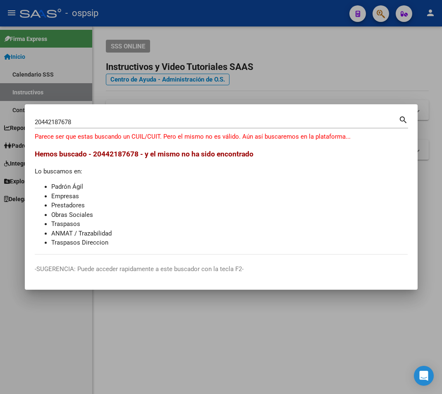
click at [370, 67] on div at bounding box center [221, 197] width 442 height 394
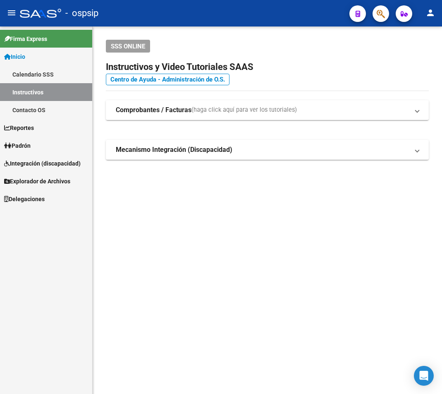
click at [300, 79] on h4 "Centro de Ayuda - Administración de O.S." at bounding box center [267, 79] width 323 height 9
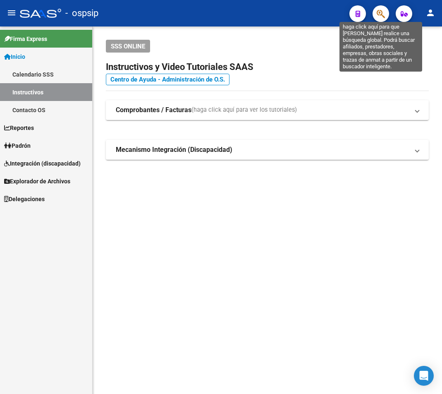
click at [380, 19] on icon "button" at bounding box center [381, 14] width 8 height 10
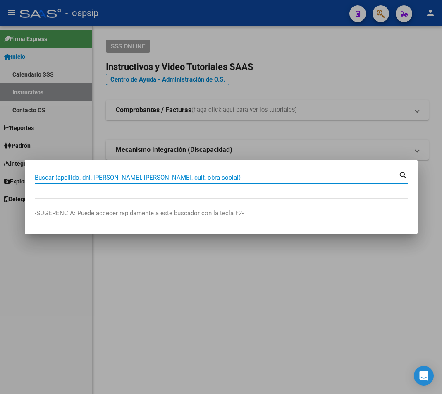
click at [50, 178] on input "Buscar (apellido, dni, [PERSON_NAME], [PERSON_NAME], cuit, obra social)" at bounding box center [217, 177] width 364 height 7
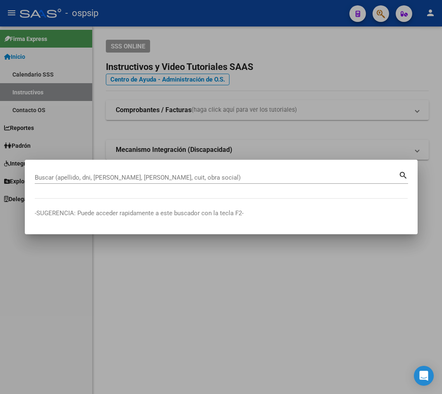
click at [342, 61] on div at bounding box center [221, 197] width 442 height 394
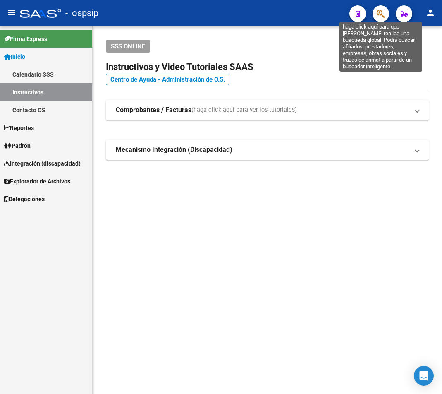
click at [381, 17] on icon "button" at bounding box center [381, 14] width 8 height 10
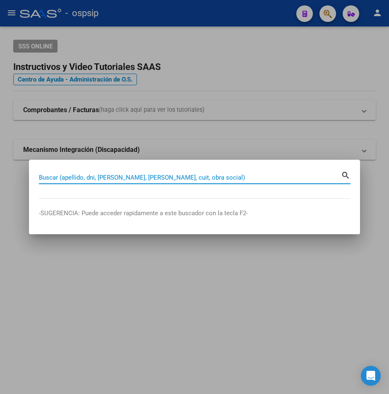
click at [60, 177] on input "Buscar (apellido, dni, [PERSON_NAME], [PERSON_NAME], cuit, obra social)" at bounding box center [190, 177] width 302 height 7
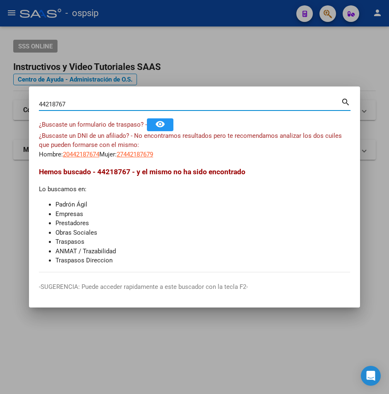
click at [74, 105] on input "44218767" at bounding box center [190, 103] width 302 height 7
type input "4"
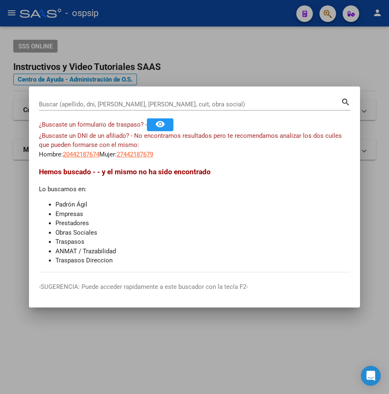
click at [255, 64] on div at bounding box center [194, 197] width 389 height 394
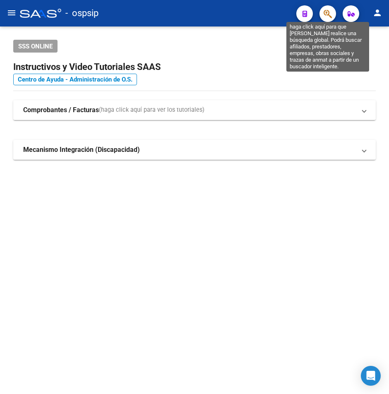
click at [336, 16] on mat-toolbar "menu - ospsip person" at bounding box center [194, 13] width 389 height 26
click at [327, 17] on icon "button" at bounding box center [327, 14] width 8 height 10
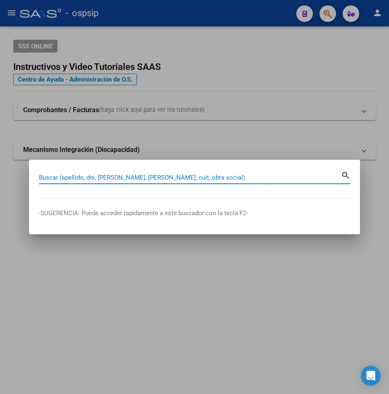
click at [64, 179] on input "Buscar (apellido, dni, [PERSON_NAME], [PERSON_NAME], cuit, obra social)" at bounding box center [190, 177] width 302 height 7
type input "47049649"
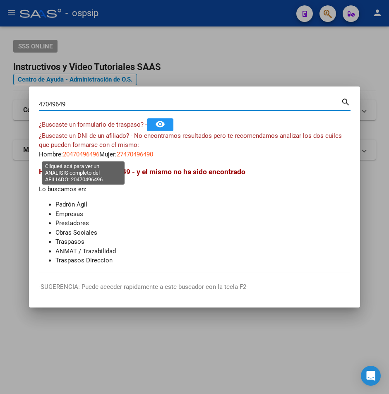
click at [79, 155] on span "20470496496" at bounding box center [81, 153] width 36 height 7
type textarea "20470496496"
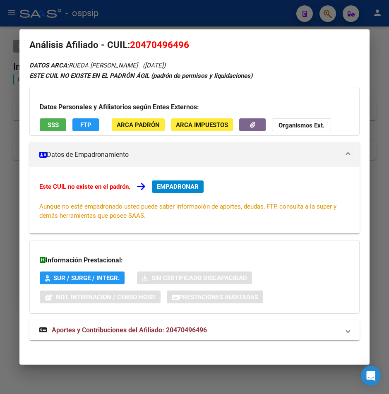
scroll to position [13, 0]
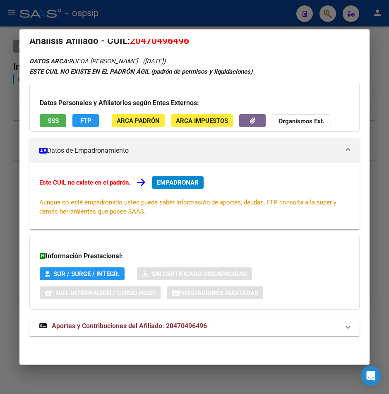
click at [148, 326] on span "Aportes y Contribuciones del Afiliado: 20470496496" at bounding box center [129, 326] width 155 height 8
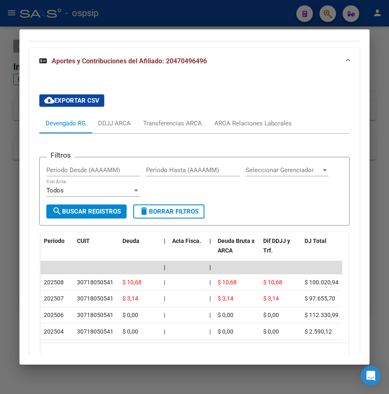
scroll to position [268, 0]
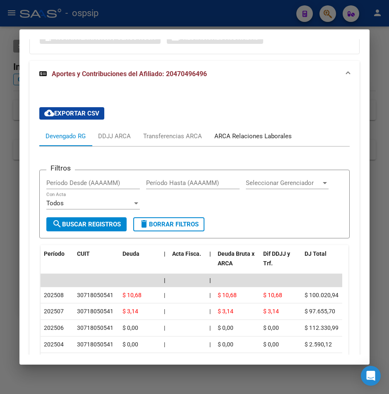
click at [278, 136] on div "ARCA Relaciones Laborales" at bounding box center [252, 135] width 77 height 9
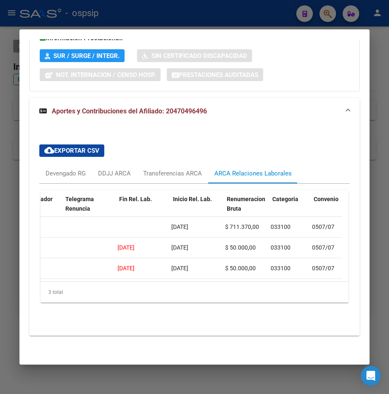
scroll to position [0, 0]
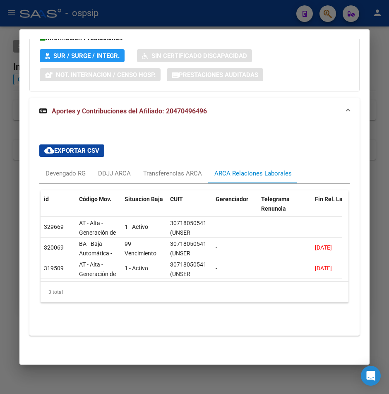
click at [153, 15] on div at bounding box center [194, 197] width 389 height 394
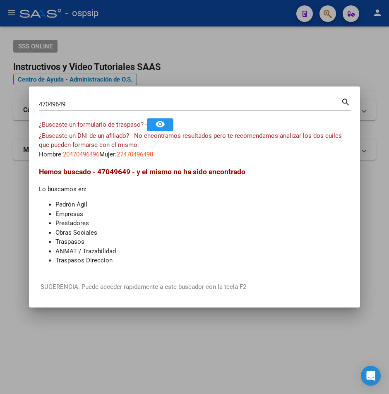
click at [153, 15] on div at bounding box center [194, 197] width 389 height 394
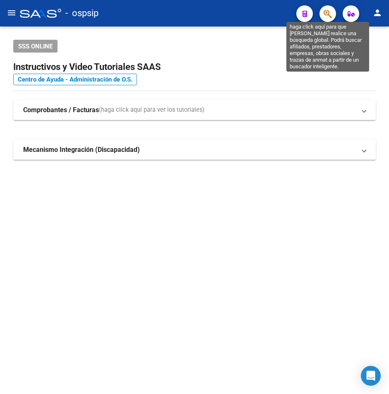
click at [326, 14] on icon "button" at bounding box center [327, 14] width 8 height 10
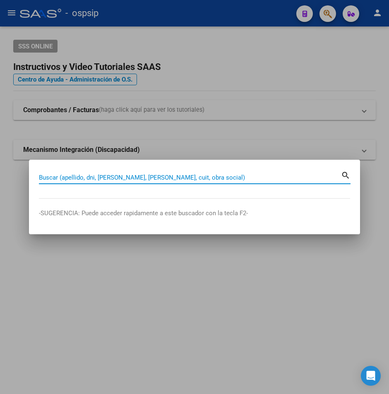
click at [55, 174] on input "Buscar (apellido, dni, [PERSON_NAME], [PERSON_NAME], cuit, obra social)" at bounding box center [190, 177] width 302 height 7
type input "38540842"
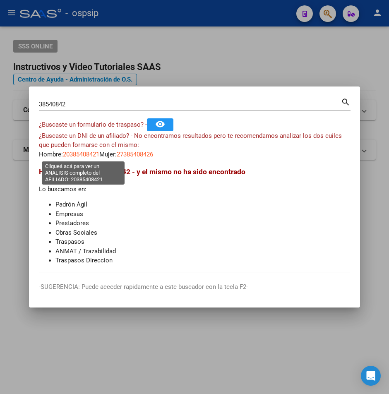
click at [78, 156] on span "20385408421" at bounding box center [81, 153] width 36 height 7
type textarea "20385408421"
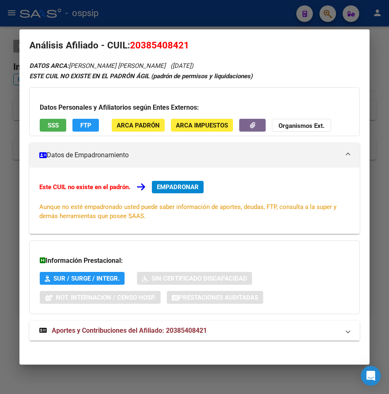
scroll to position [13, 0]
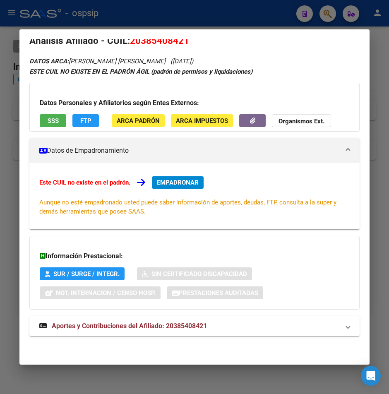
click at [152, 327] on span "Aportes y Contribuciones del Afiliado: 20385408421" at bounding box center [129, 326] width 155 height 8
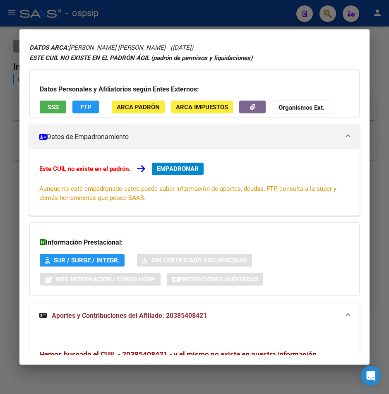
scroll to position [41, 0]
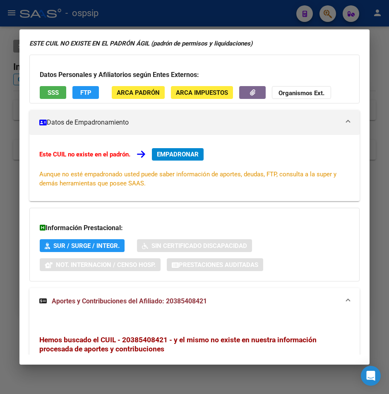
click at [265, 13] on div at bounding box center [194, 197] width 389 height 394
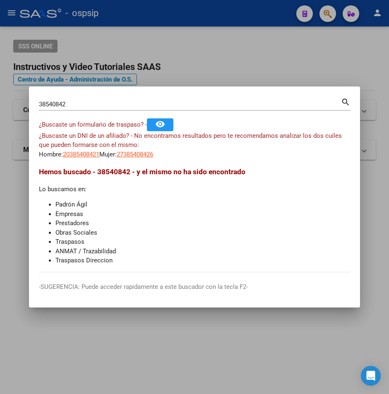
click at [264, 13] on div at bounding box center [194, 197] width 389 height 394
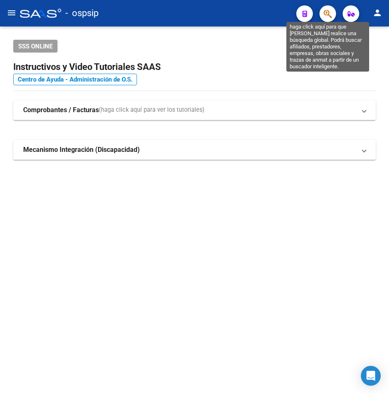
click at [329, 17] on icon "button" at bounding box center [327, 14] width 8 height 10
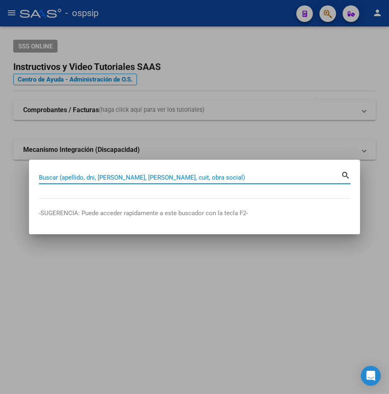
click at [52, 176] on input "Buscar (apellido, dni, [PERSON_NAME], [PERSON_NAME], cuit, obra social)" at bounding box center [190, 177] width 302 height 7
type input "39632623"
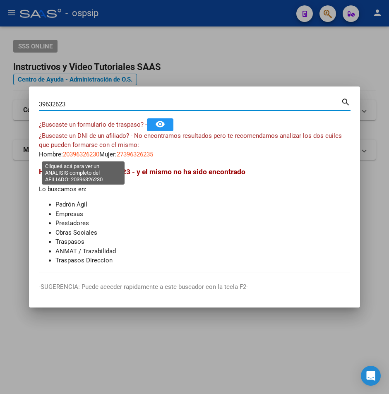
click at [83, 155] on span "20396326230" at bounding box center [81, 153] width 36 height 7
type textarea "20396326230"
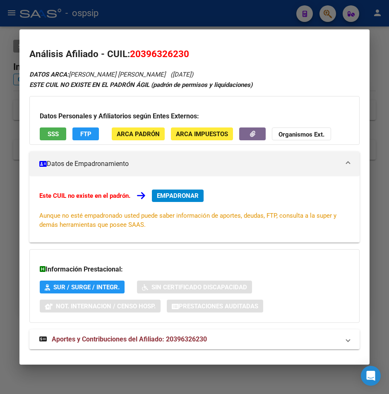
scroll to position [13, 0]
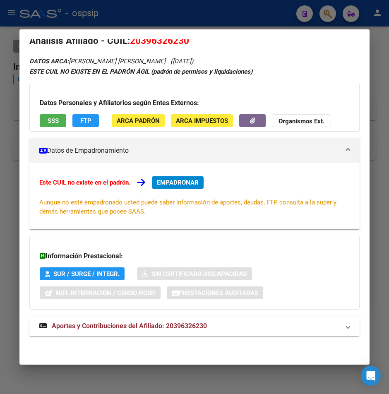
click at [120, 328] on span "Aportes y Contribuciones del Afiliado: 20396326230" at bounding box center [129, 326] width 155 height 8
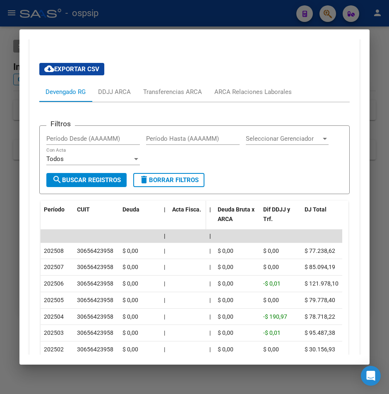
scroll to position [344, 0]
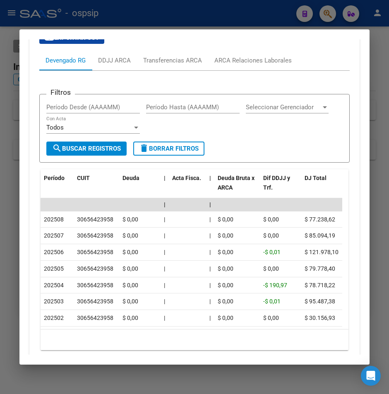
click at [191, 24] on div at bounding box center [194, 197] width 389 height 394
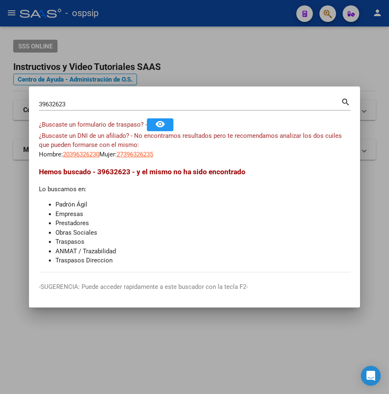
click at [191, 24] on div at bounding box center [194, 197] width 389 height 394
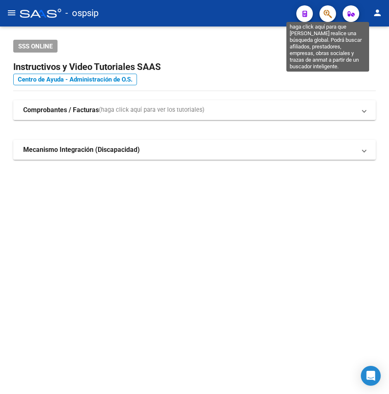
click at [328, 17] on icon "button" at bounding box center [327, 14] width 8 height 10
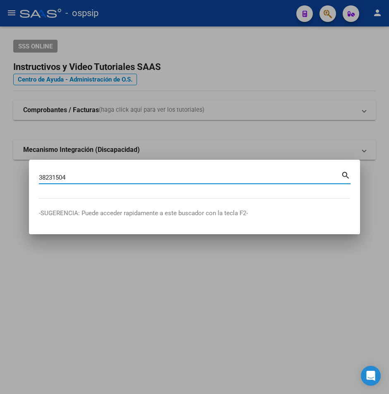
type input "38231504"
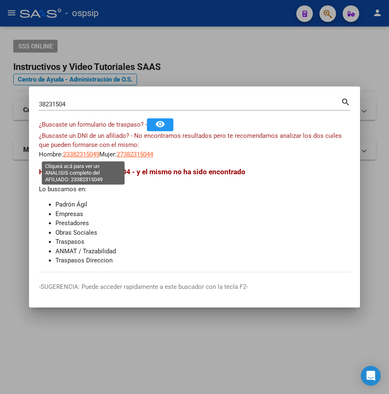
click at [82, 155] on span "23382315049" at bounding box center [81, 153] width 36 height 7
type textarea "23382315049"
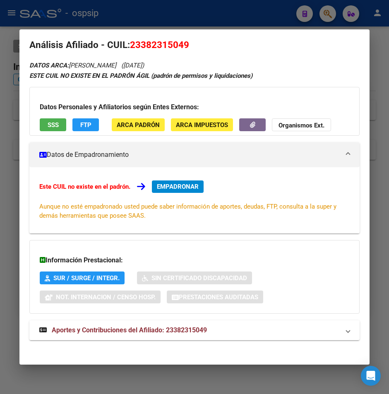
scroll to position [13, 0]
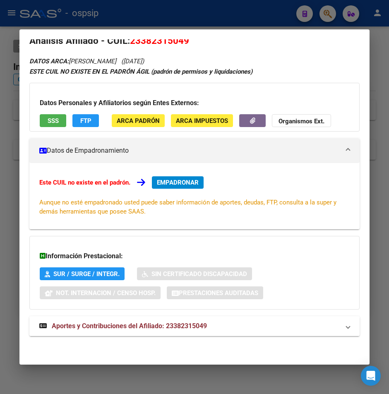
click at [148, 327] on span "Aportes y Contribuciones del Afiliado: 23382315049" at bounding box center [129, 326] width 155 height 8
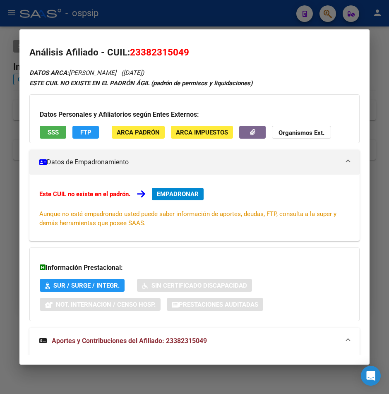
scroll to position [0, 0]
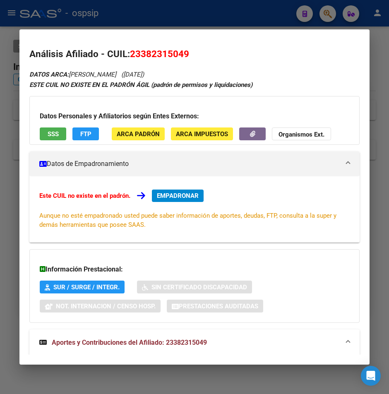
click at [260, 18] on div at bounding box center [194, 197] width 389 height 394
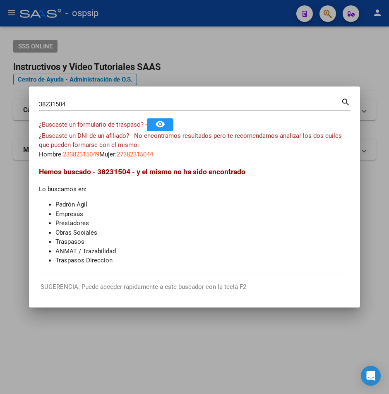
click at [260, 18] on div at bounding box center [194, 197] width 389 height 394
